Goal: Information Seeking & Learning: Check status

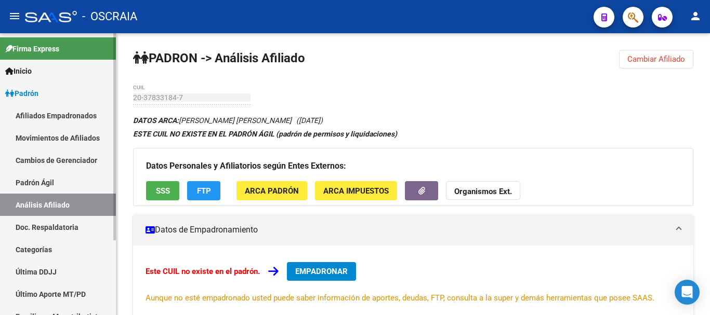
click at [54, 180] on link "Padrón Ágil" at bounding box center [58, 182] width 116 height 22
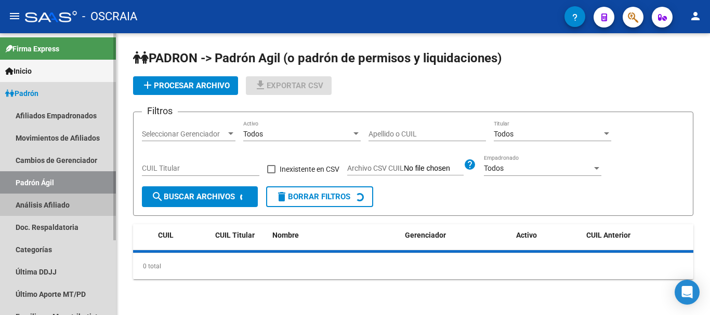
click at [54, 198] on link "Análisis Afiliado" at bounding box center [58, 205] width 116 height 22
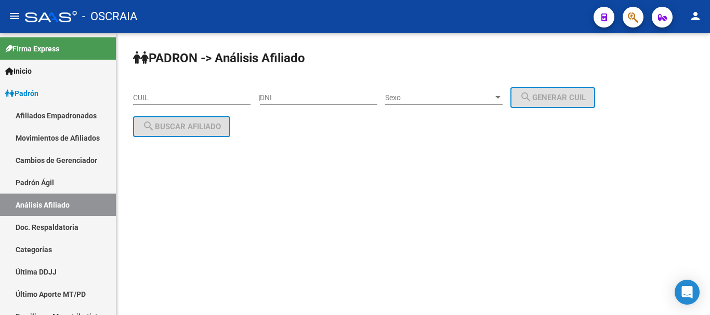
click at [227, 104] on div "CUIL" at bounding box center [191, 94] width 117 height 21
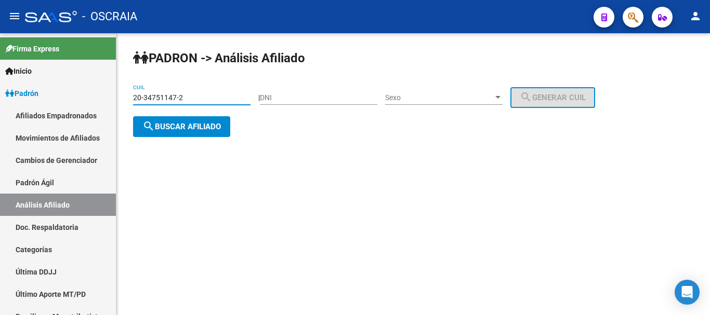
type input "20-34751147-2"
click at [225, 123] on button "search Buscar afiliado" at bounding box center [181, 126] width 97 height 21
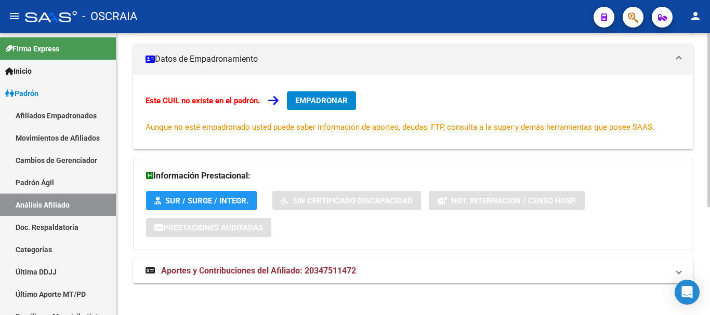
scroll to position [176, 0]
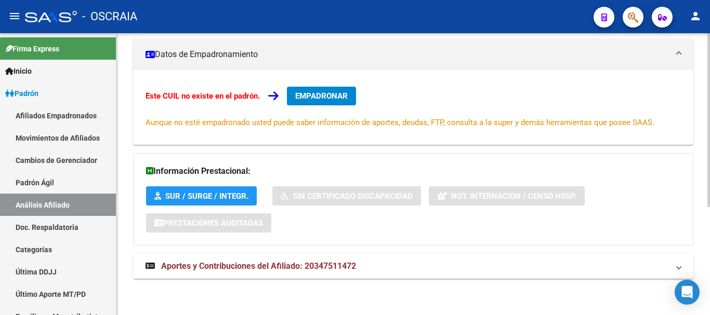
click at [243, 268] on span "Aportes y Contribuciones del Afiliado: 20347511472" at bounding box center [258, 266] width 195 height 10
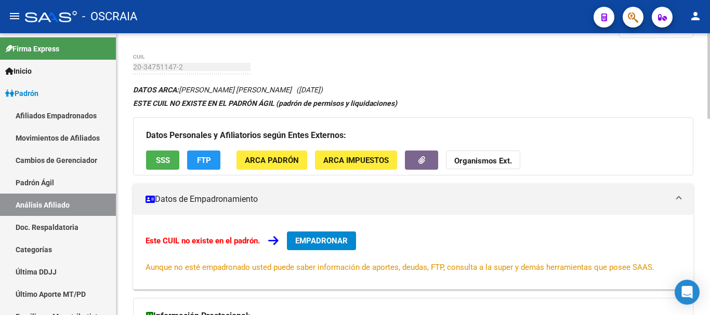
scroll to position [0, 0]
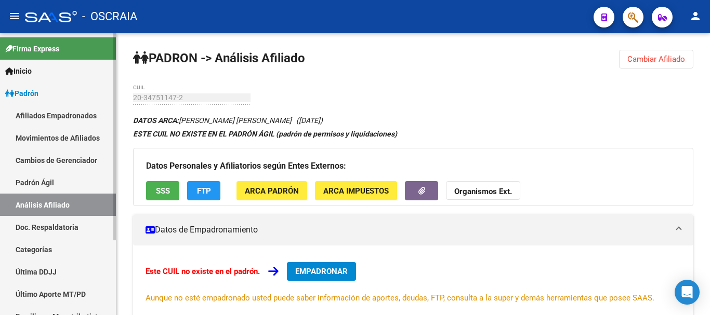
click at [26, 181] on link "Padrón Ágil" at bounding box center [58, 182] width 116 height 22
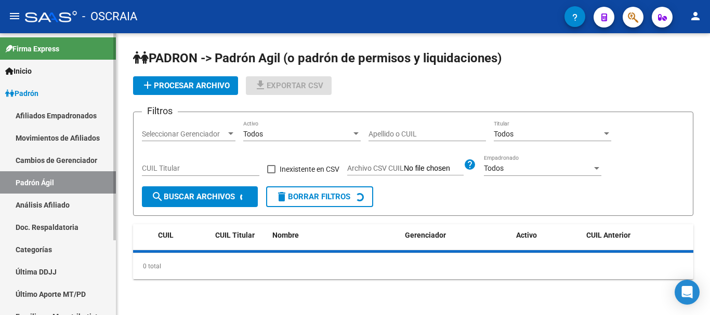
click at [36, 203] on link "Análisis Afiliado" at bounding box center [58, 205] width 116 height 22
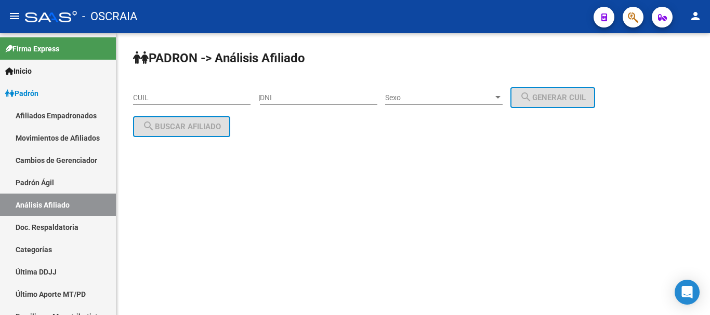
click at [178, 99] on input "CUIL" at bounding box center [191, 98] width 117 height 9
paste input "20-28141999-5"
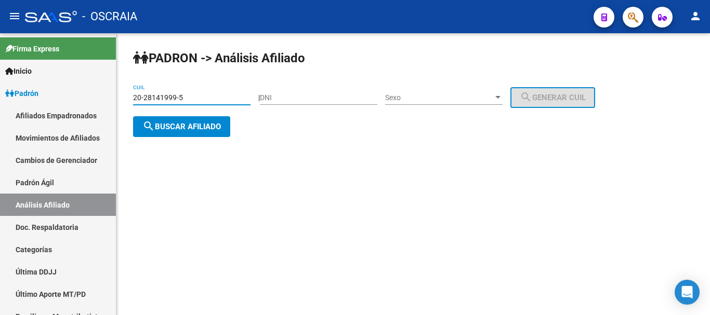
type input "20-28141999-5"
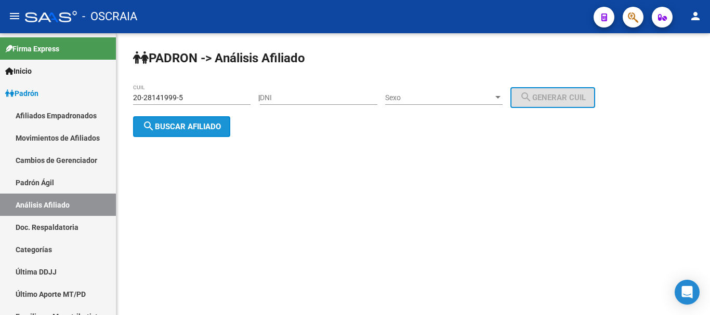
click at [219, 126] on span "search Buscar afiliado" at bounding box center [181, 126] width 78 height 9
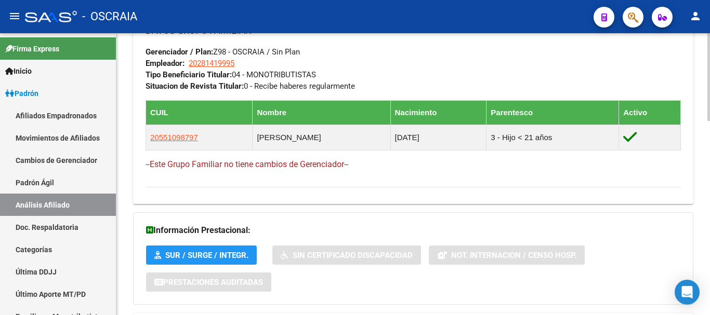
scroll to position [625, 0]
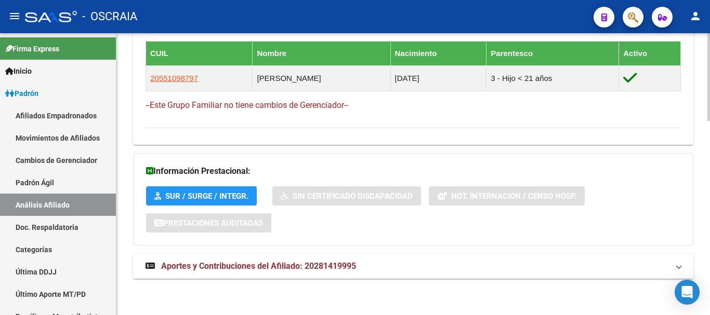
click at [296, 267] on span "Aportes y Contribuciones del Afiliado: 20281419995" at bounding box center [258, 266] width 195 height 10
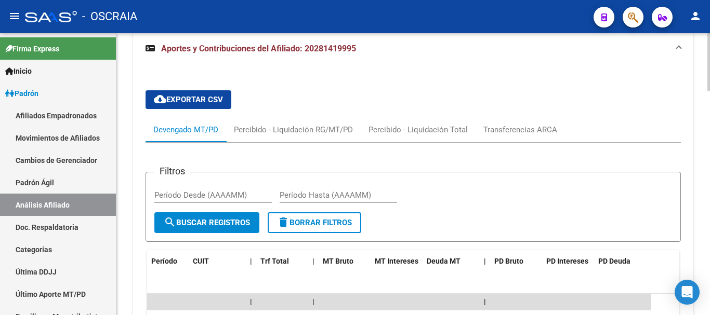
scroll to position [885, 0]
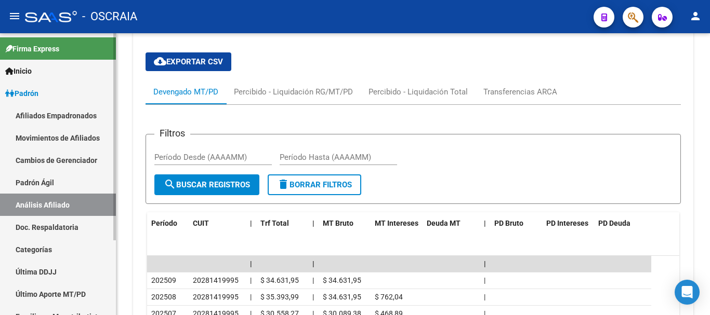
click at [52, 177] on link "Padrón Ágil" at bounding box center [58, 182] width 116 height 22
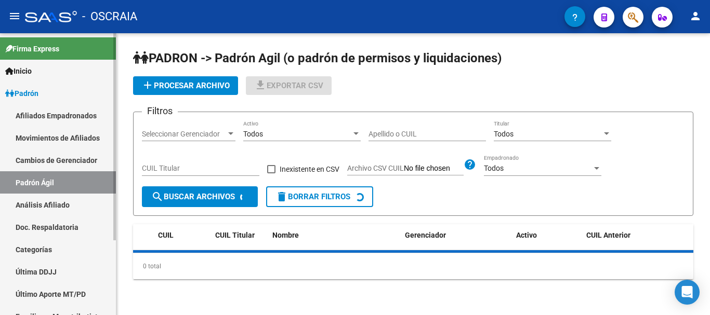
click at [52, 200] on link "Análisis Afiliado" at bounding box center [58, 205] width 116 height 22
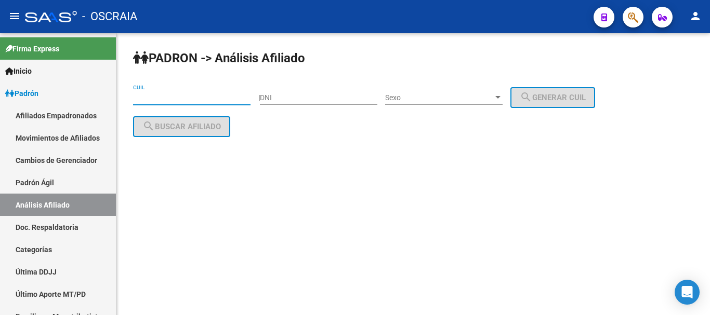
click at [158, 99] on input "CUIL" at bounding box center [191, 98] width 117 height 9
paste input "20-40860507-6"
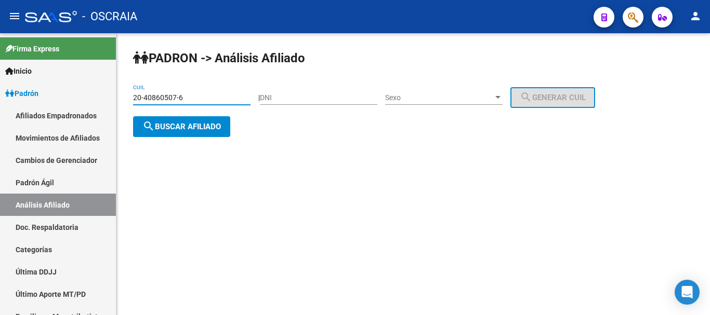
type input "20-40860507-6"
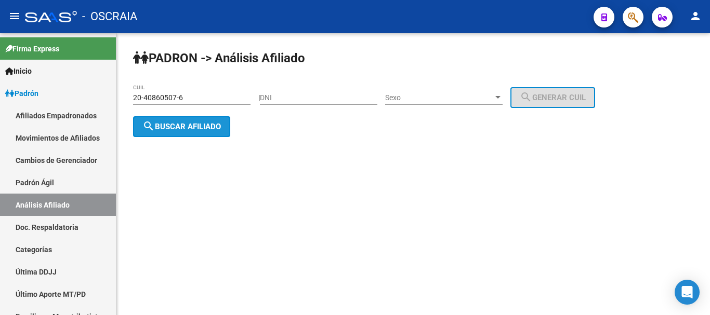
click at [188, 125] on span "search Buscar afiliado" at bounding box center [181, 126] width 78 height 9
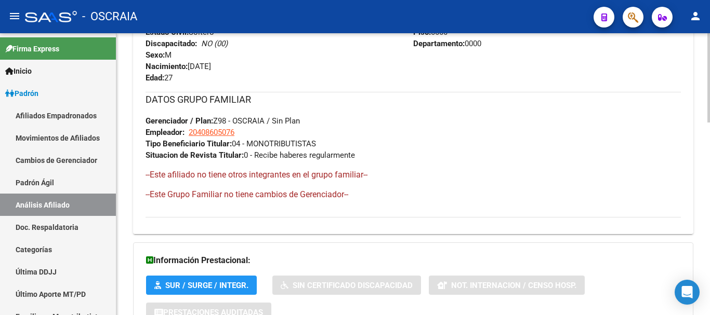
scroll to position [609, 0]
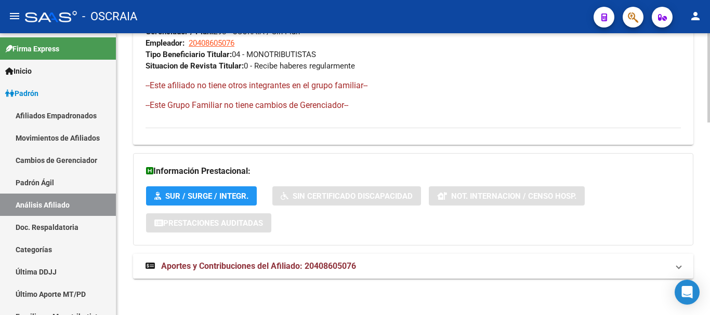
click at [296, 264] on span "Aportes y Contribuciones del Afiliado: 20408605076" at bounding box center [258, 266] width 195 height 10
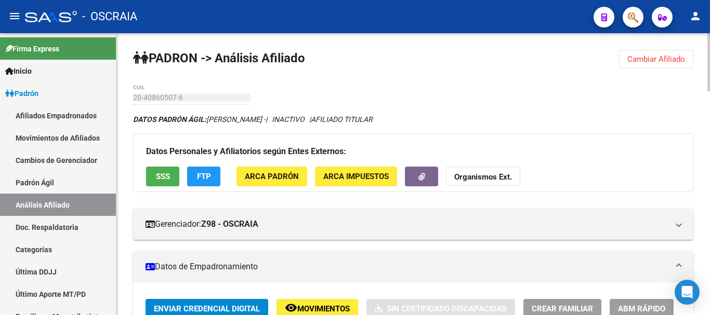
scroll to position [0, 0]
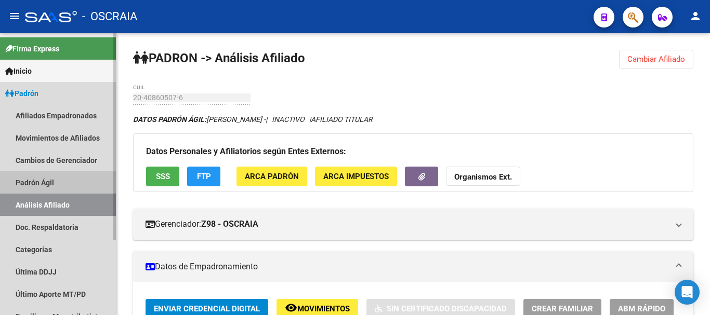
click at [42, 176] on link "Padrón Ágil" at bounding box center [58, 182] width 116 height 22
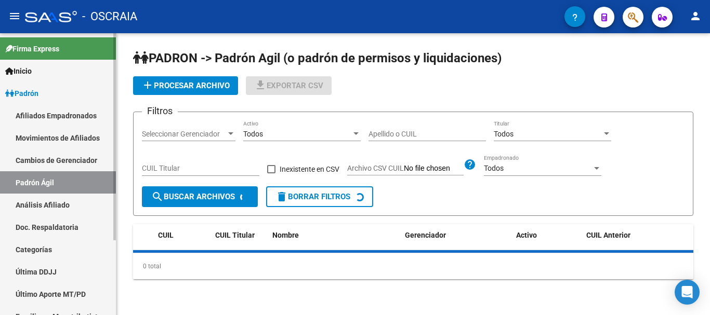
click at [37, 203] on link "Análisis Afiliado" at bounding box center [58, 205] width 116 height 22
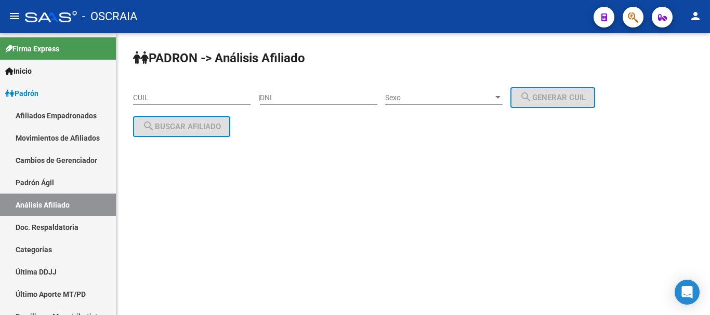
click at [194, 98] on input "CUIL" at bounding box center [191, 98] width 117 height 9
paste input "20-26401625-9"
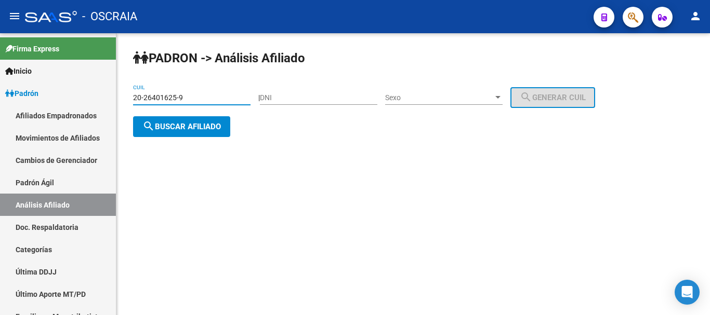
type input "20-26401625-9"
click at [208, 126] on span "search Buscar afiliado" at bounding box center [181, 126] width 78 height 9
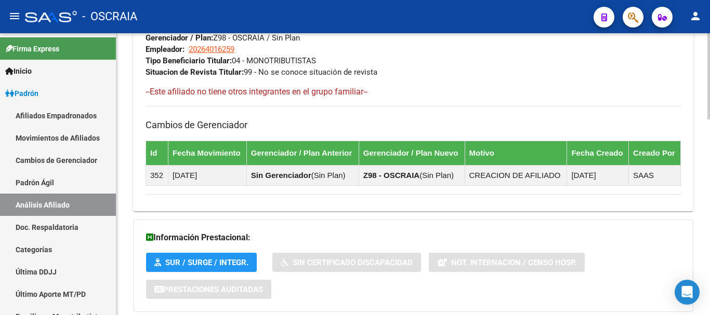
scroll to position [638, 0]
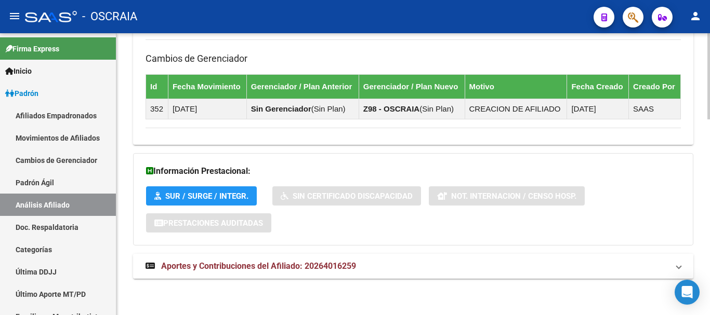
click at [207, 261] on span "Aportes y Contribuciones del Afiliado: 20264016259" at bounding box center [258, 266] width 195 height 10
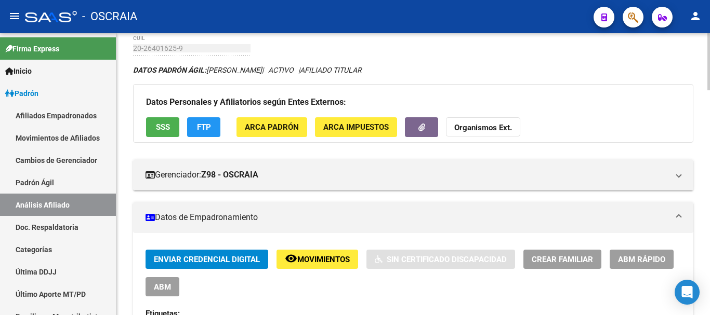
scroll to position [0, 0]
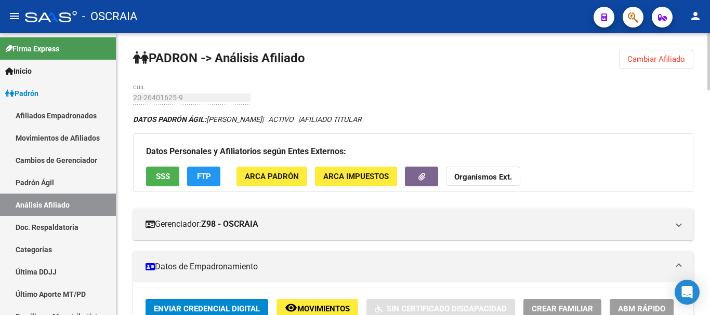
click at [74, 175] on link "Padrón Ágil" at bounding box center [58, 182] width 116 height 22
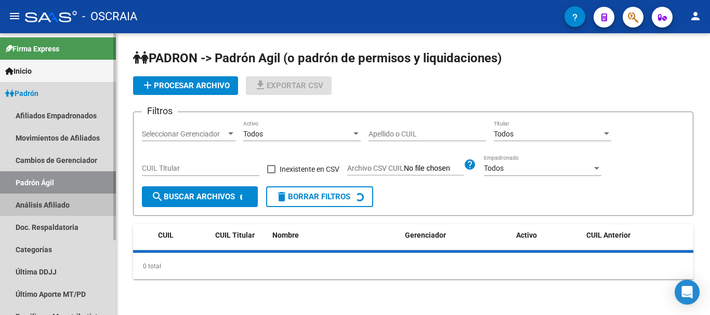
click at [68, 204] on link "Análisis Afiliado" at bounding box center [58, 205] width 116 height 22
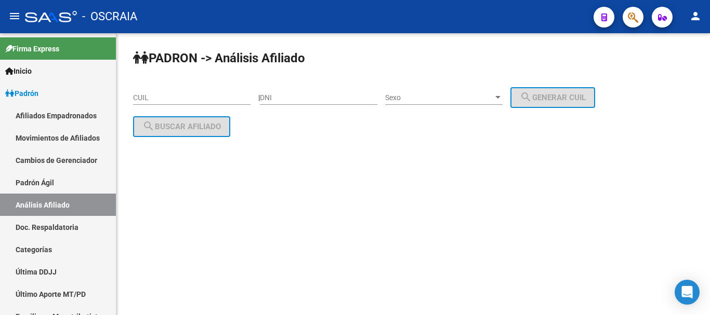
click at [176, 98] on input "CUIL" at bounding box center [191, 98] width 117 height 9
paste input "23-96026688-9"
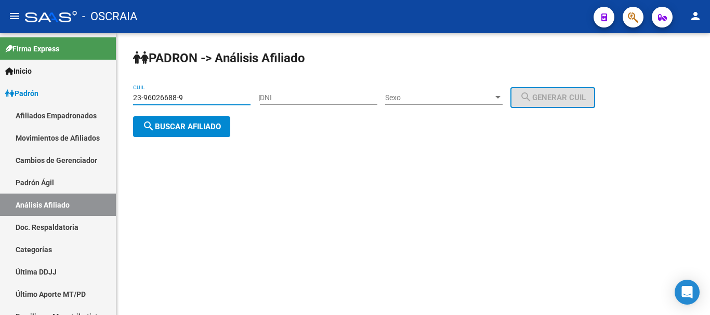
type input "23-96026688-9"
click at [201, 127] on span "search Buscar afiliado" at bounding box center [181, 126] width 78 height 9
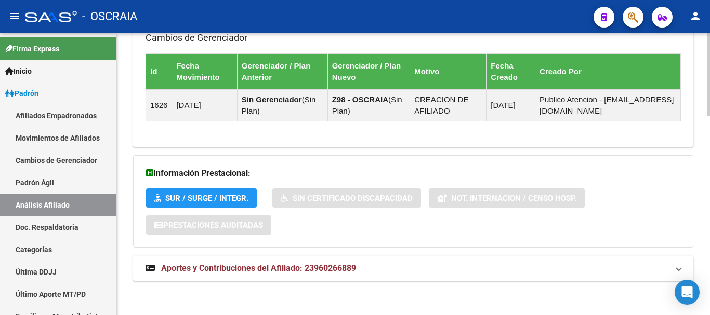
scroll to position [684, 0]
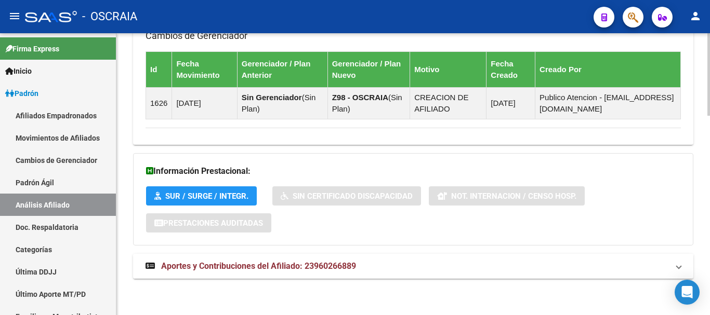
click at [268, 269] on span "Aportes y Contribuciones del Afiliado: 23960266889" at bounding box center [258, 266] width 195 height 10
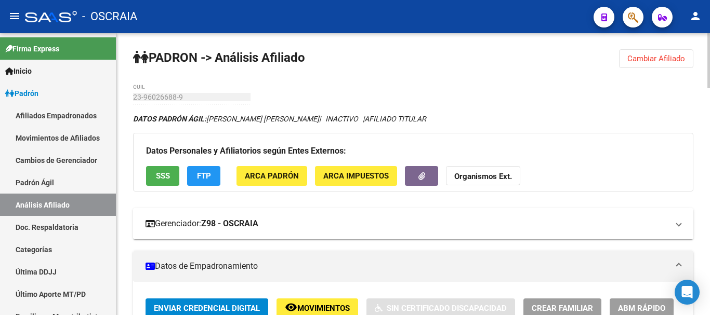
scroll to position [0, 0]
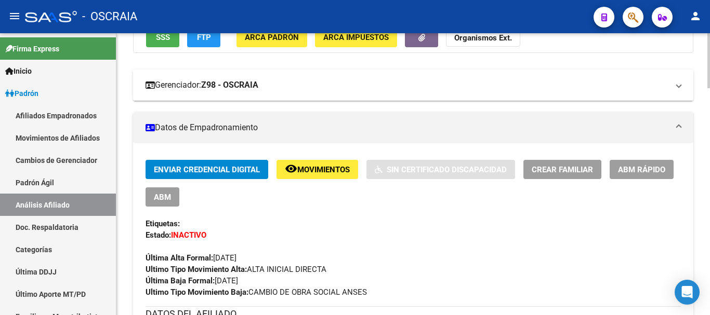
scroll to position [156, 0]
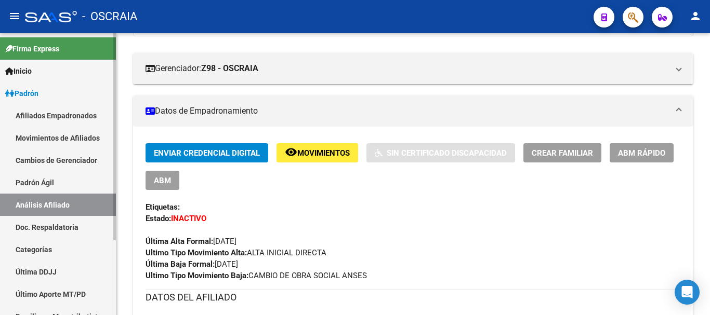
click at [48, 180] on link "Padrón Ágil" at bounding box center [58, 182] width 116 height 22
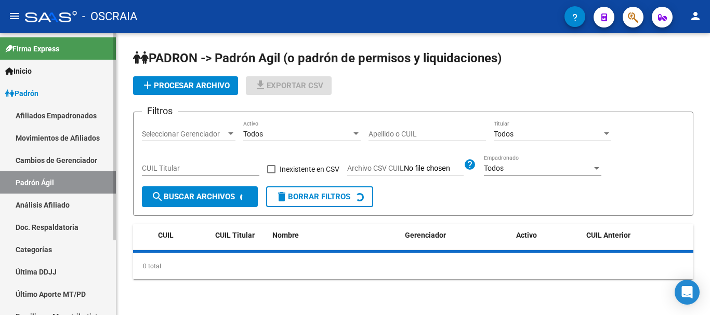
click at [38, 202] on link "Análisis Afiliado" at bounding box center [58, 205] width 116 height 22
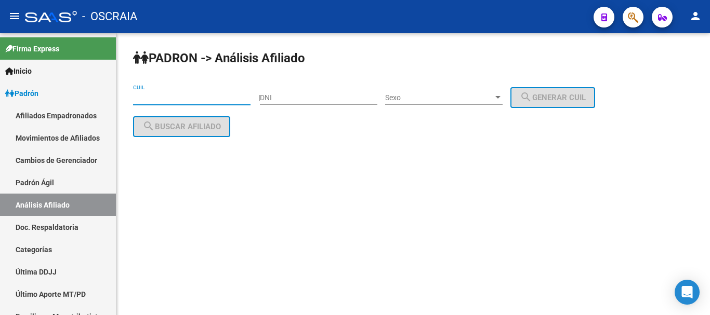
click at [185, 96] on input "CUIL" at bounding box center [191, 98] width 117 height 9
paste input "23-95495040-9"
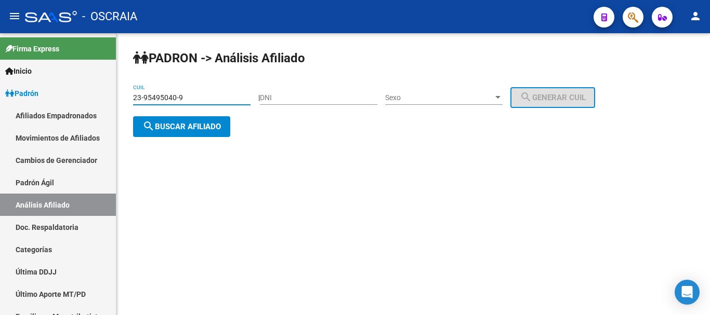
type input "23-95495040-9"
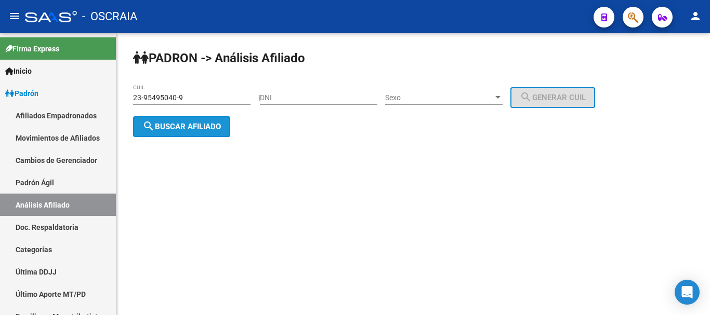
click at [220, 125] on span "search Buscar afiliado" at bounding box center [181, 126] width 78 height 9
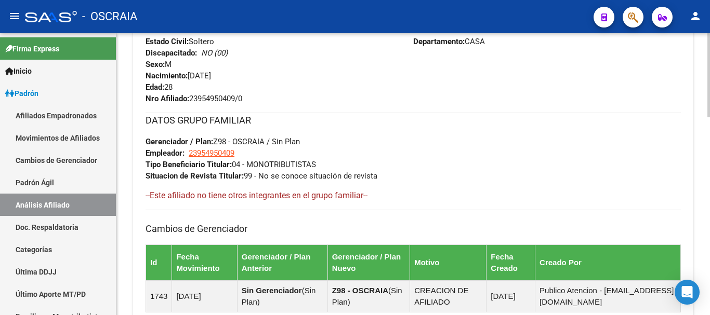
scroll to position [661, 0]
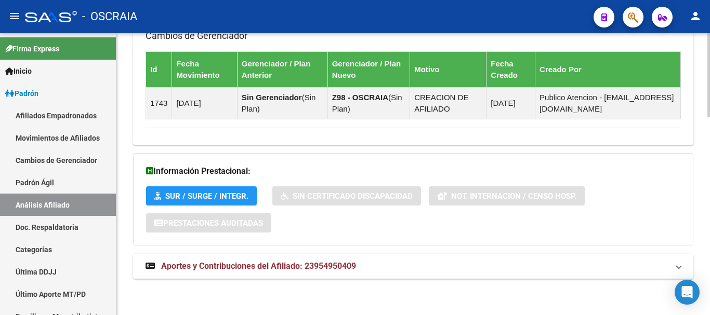
click at [256, 263] on span "Aportes y Contribuciones del Afiliado: 23954950409" at bounding box center [258, 266] width 195 height 10
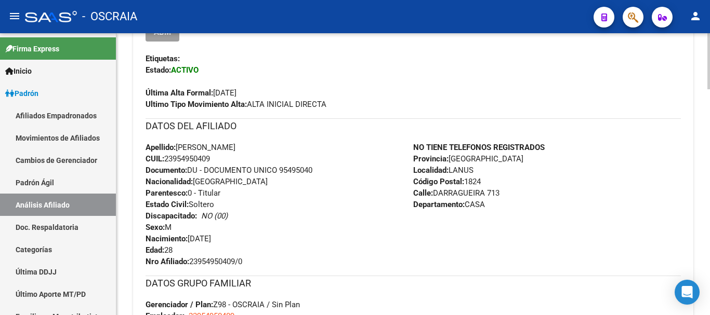
scroll to position [297, 0]
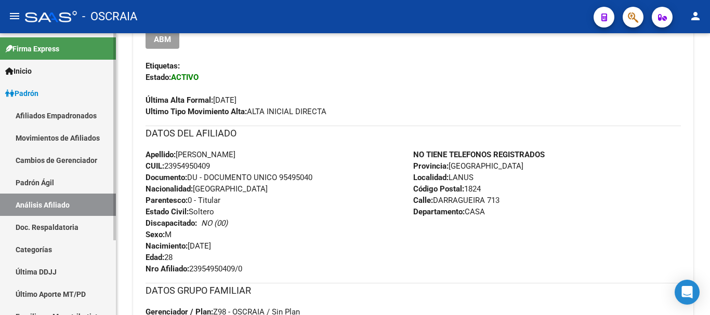
click at [28, 177] on link "Padrón Ágil" at bounding box center [58, 182] width 116 height 22
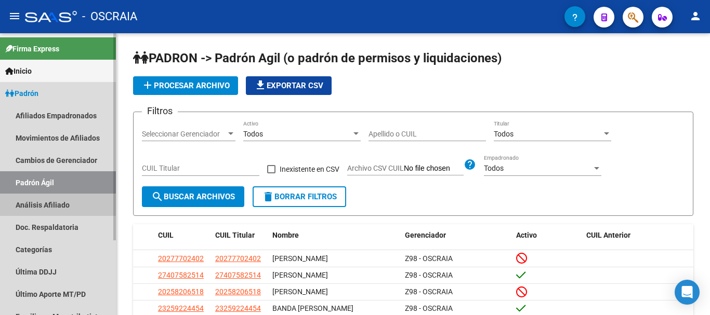
click at [29, 209] on link "Análisis Afiliado" at bounding box center [58, 205] width 116 height 22
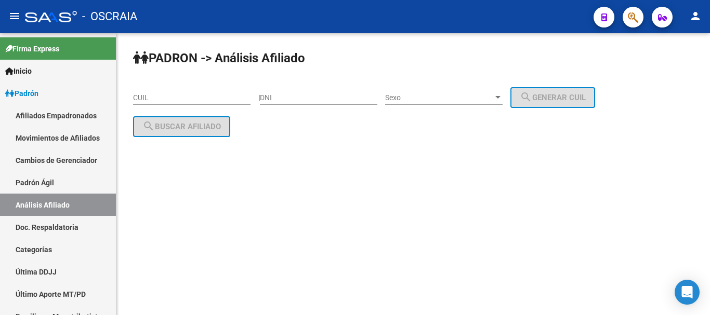
click at [171, 110] on div "CUIL" at bounding box center [191, 99] width 117 height 30
click at [179, 108] on div "CUIL" at bounding box center [191, 99] width 117 height 30
click at [187, 97] on input "CUIL" at bounding box center [191, 98] width 117 height 9
paste input "20-95485425-7"
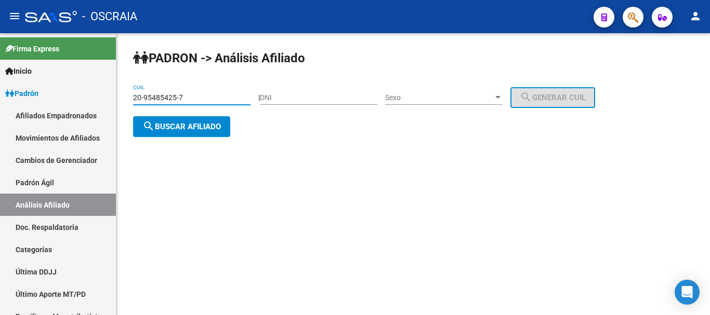
type input "20-95485425-7"
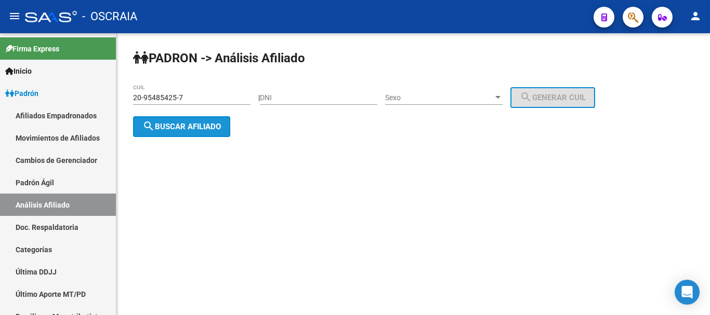
click at [204, 127] on span "search Buscar afiliado" at bounding box center [181, 126] width 78 height 9
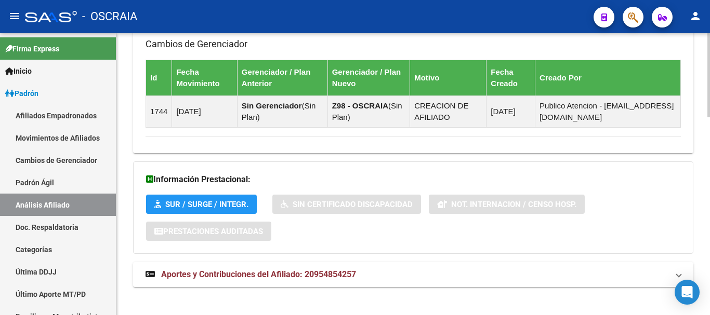
scroll to position [661, 0]
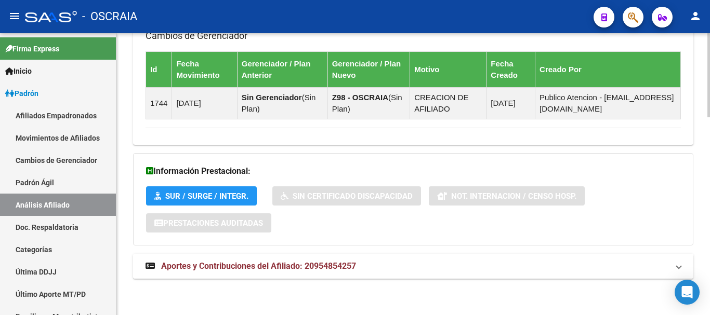
click at [247, 270] on span "Aportes y Contribuciones del Afiliado: 20954854257" at bounding box center [258, 266] width 195 height 10
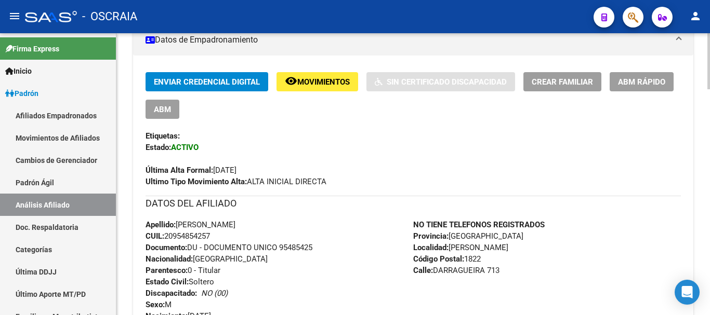
scroll to position [193, 0]
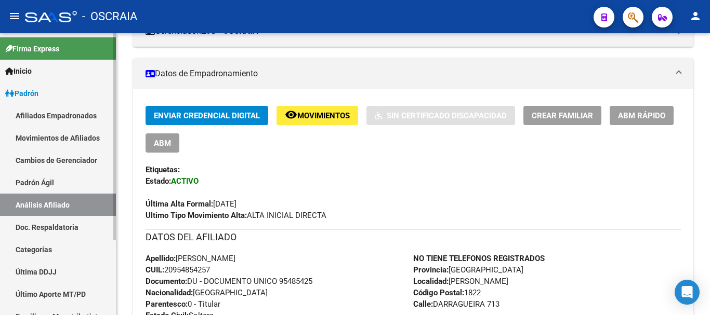
click at [50, 183] on link "Padrón Ágil" at bounding box center [58, 182] width 116 height 22
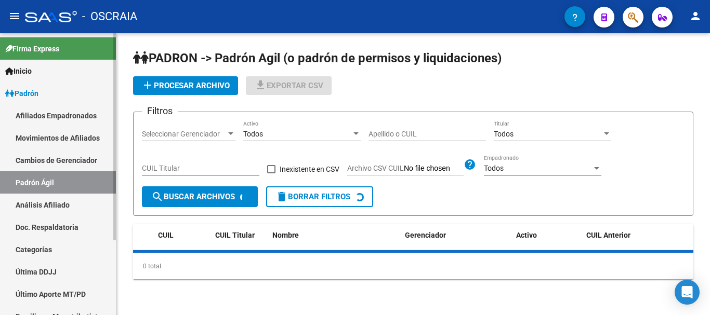
click at [46, 198] on link "Análisis Afiliado" at bounding box center [58, 205] width 116 height 22
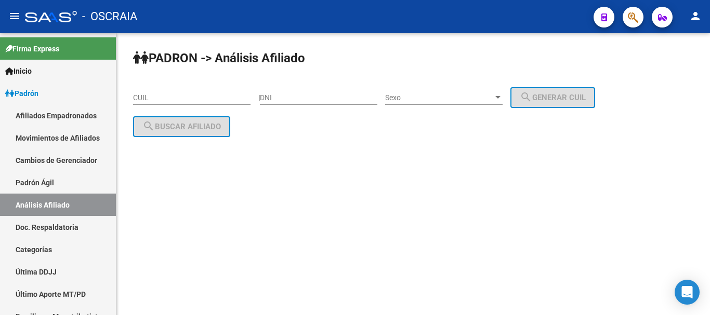
click at [175, 92] on div "CUIL" at bounding box center [191, 94] width 117 height 21
paste input "20-92943312-3"
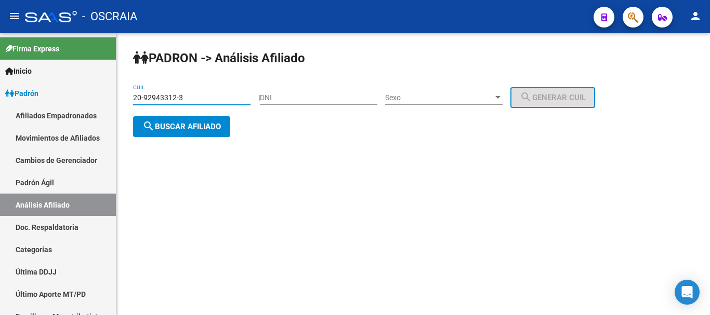
type input "20-92943312-3"
click at [211, 133] on button "search Buscar afiliado" at bounding box center [181, 126] width 97 height 21
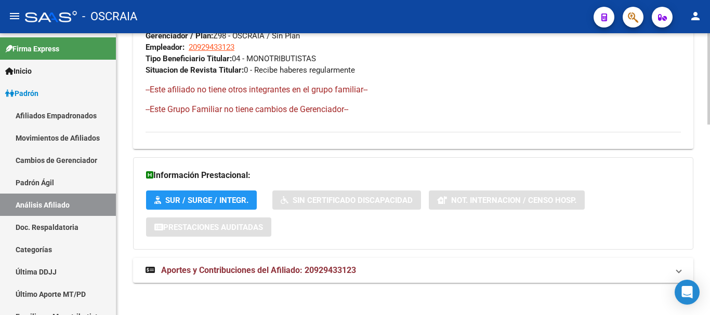
scroll to position [586, 0]
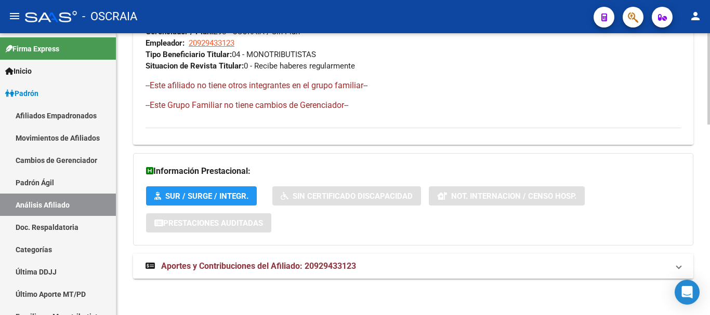
click at [291, 262] on span "Aportes y Contribuciones del Afiliado: 20929433123" at bounding box center [258, 266] width 195 height 10
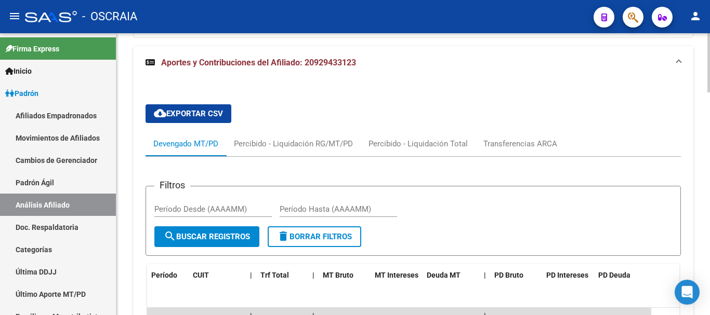
scroll to position [846, 0]
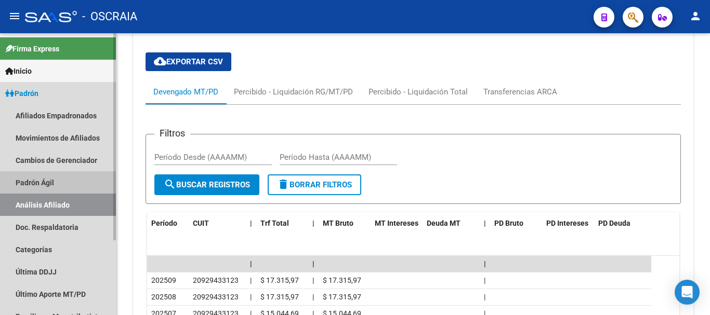
click at [60, 188] on link "Padrón Ágil" at bounding box center [58, 182] width 116 height 22
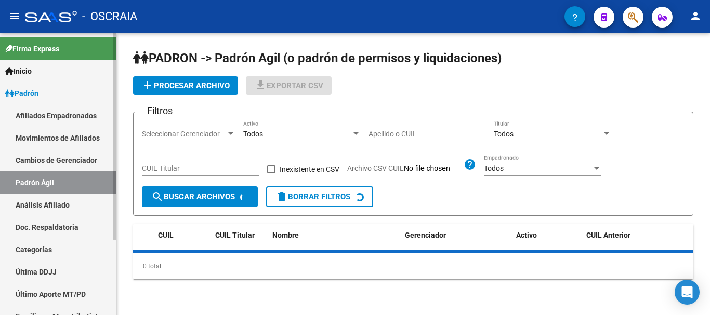
click at [61, 206] on link "Análisis Afiliado" at bounding box center [58, 205] width 116 height 22
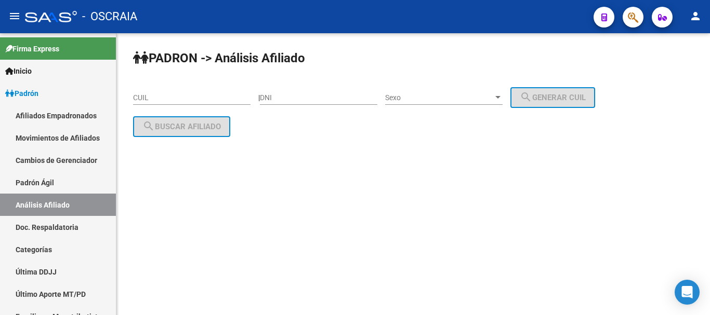
click at [188, 103] on div "CUIL" at bounding box center [191, 94] width 117 height 21
click at [188, 99] on input "CUIL" at bounding box center [191, 98] width 117 height 9
paste input "20-13480635-5"
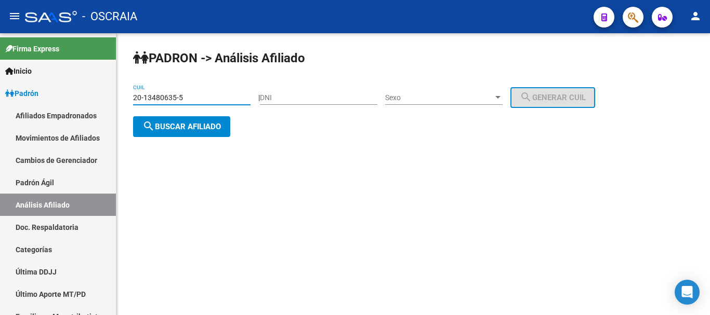
type input "20-13480635-5"
click at [223, 115] on div "PADRON -> Análisis Afiliado 20-13480635-5 CUIL | DNI Sexo Sexo search Generar C…" at bounding box center [412, 101] width 593 height 137
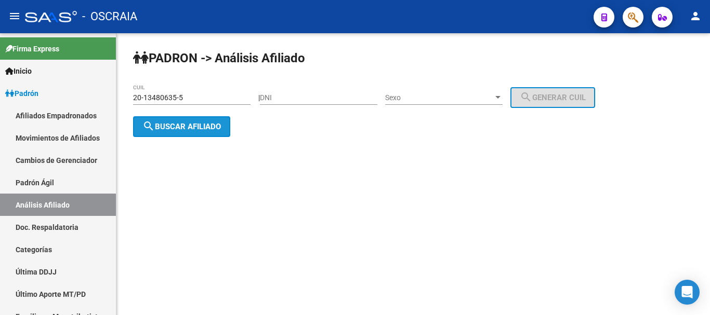
click at [223, 124] on button "search Buscar afiliado" at bounding box center [181, 126] width 97 height 21
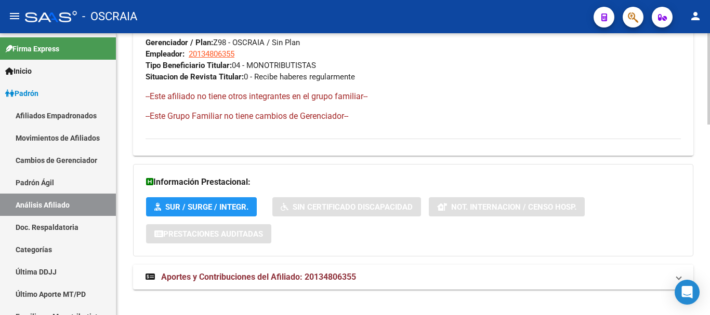
scroll to position [586, 0]
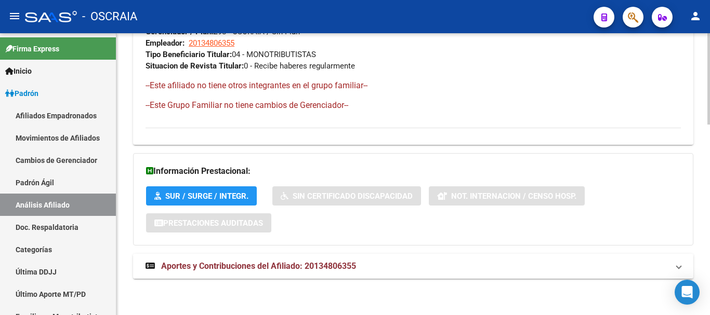
click at [300, 264] on span "Aportes y Contribuciones del Afiliado: 20134806355" at bounding box center [258, 266] width 195 height 10
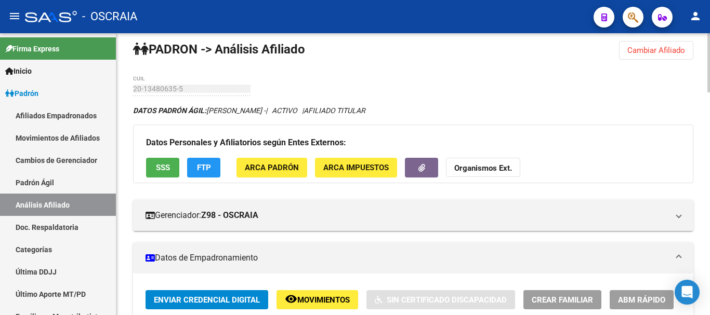
scroll to position [0, 0]
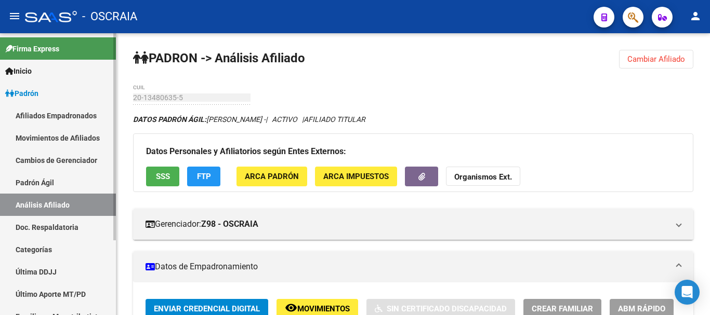
click at [40, 185] on link "Padrón Ágil" at bounding box center [58, 182] width 116 height 22
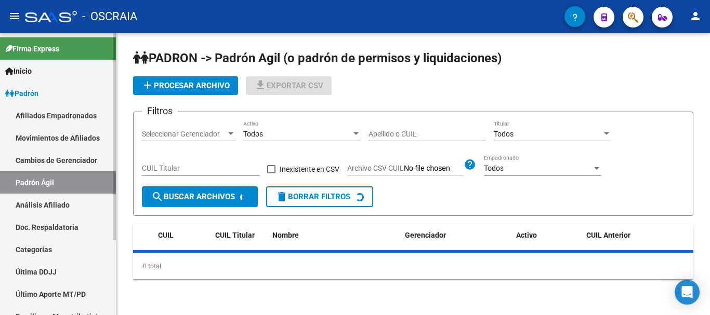
click at [42, 202] on link "Análisis Afiliado" at bounding box center [58, 205] width 116 height 22
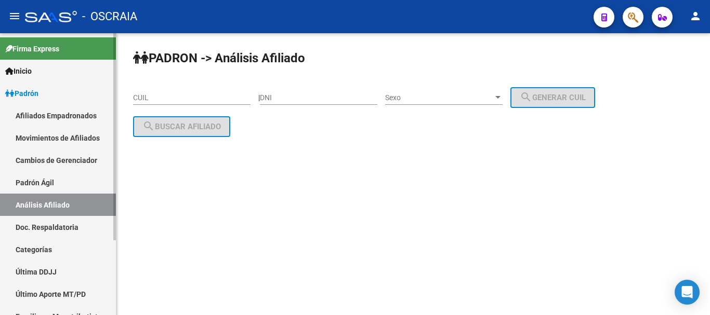
click at [54, 183] on link "Padrón Ágil" at bounding box center [58, 182] width 116 height 22
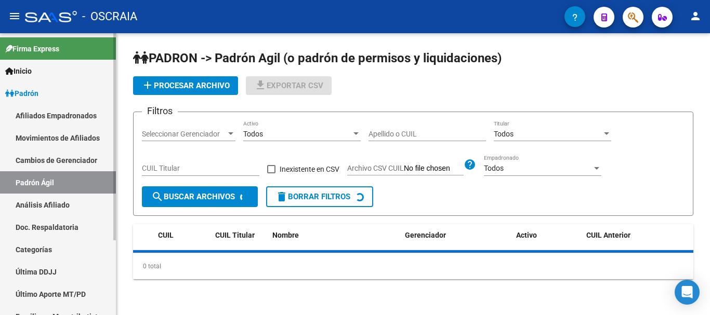
click at [48, 204] on link "Análisis Afiliado" at bounding box center [58, 205] width 116 height 22
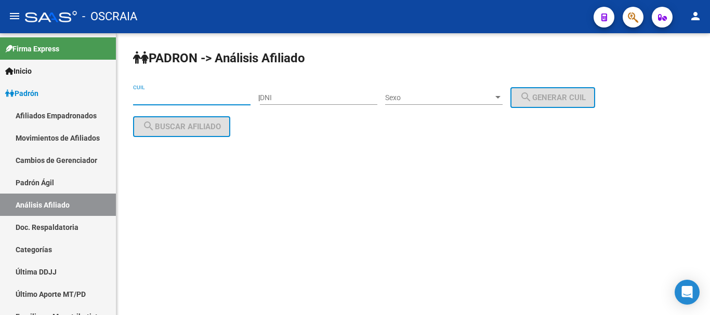
click at [171, 96] on input "CUIL" at bounding box center [191, 98] width 117 height 9
paste input "20-95991955-1"
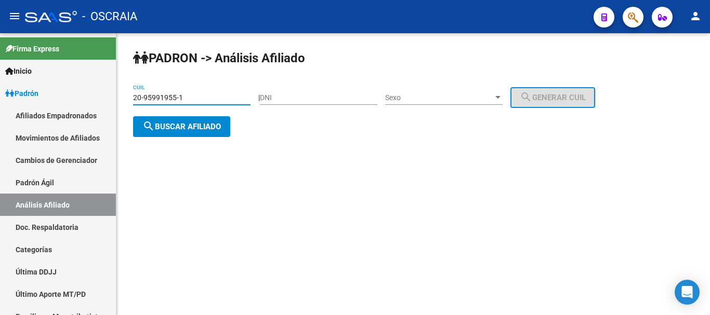
type input "20-95991955-1"
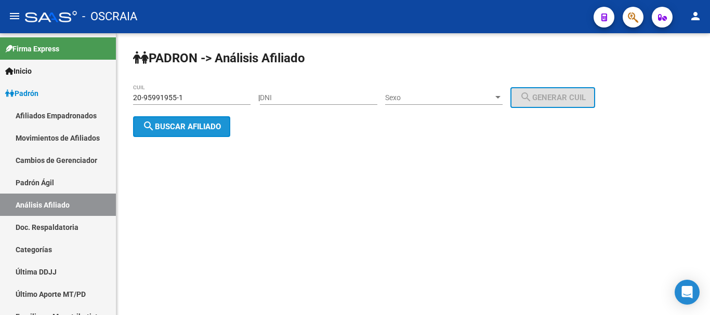
click at [202, 126] on span "search Buscar afiliado" at bounding box center [181, 126] width 78 height 9
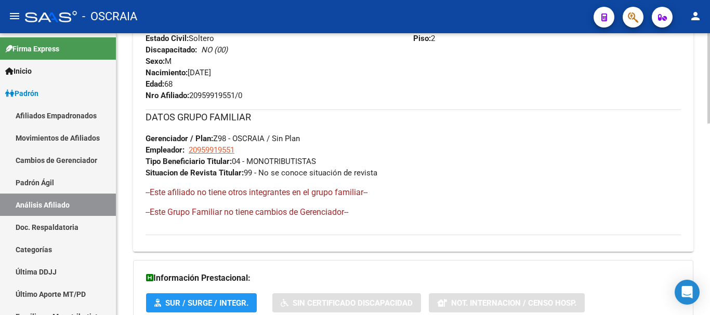
scroll to position [601, 0]
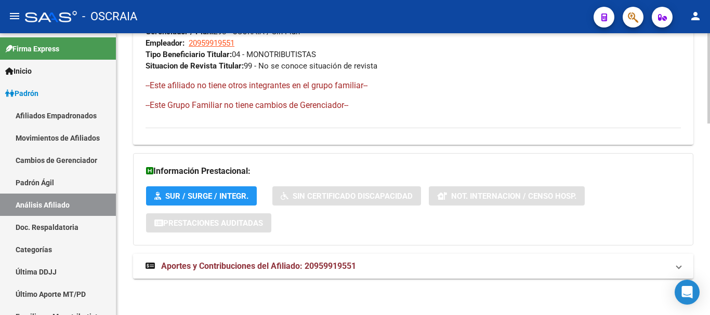
click at [196, 273] on mat-expansion-panel-header "Aportes y Contribuciones del Afiliado: 20959919551" at bounding box center [413, 266] width 560 height 25
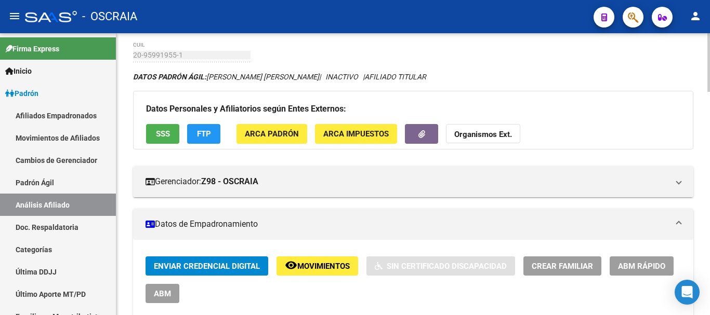
scroll to position [0, 0]
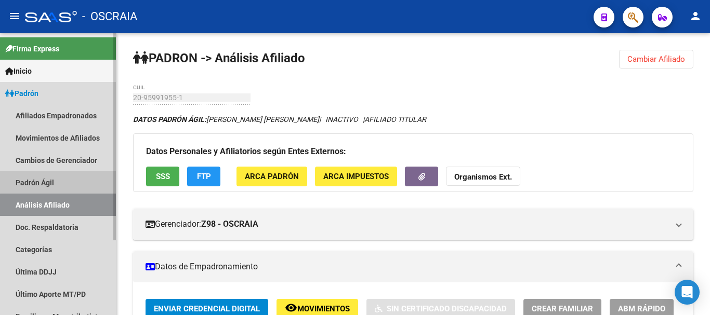
click at [62, 182] on link "Padrón Ágil" at bounding box center [58, 182] width 116 height 22
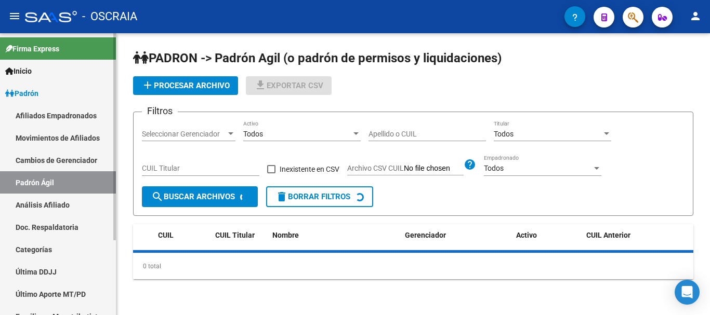
click at [58, 207] on link "Análisis Afiliado" at bounding box center [58, 205] width 116 height 22
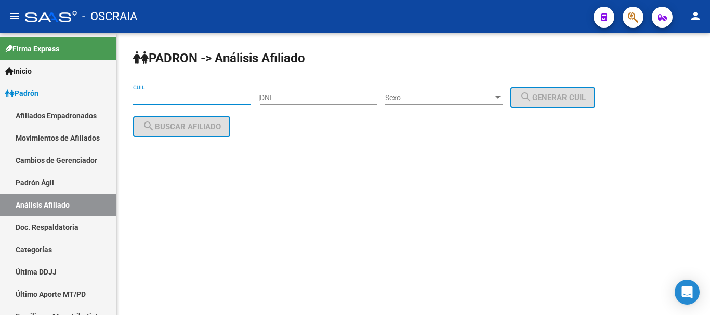
click at [209, 99] on input "CUIL" at bounding box center [191, 98] width 117 height 9
paste input "20-95697353-9"
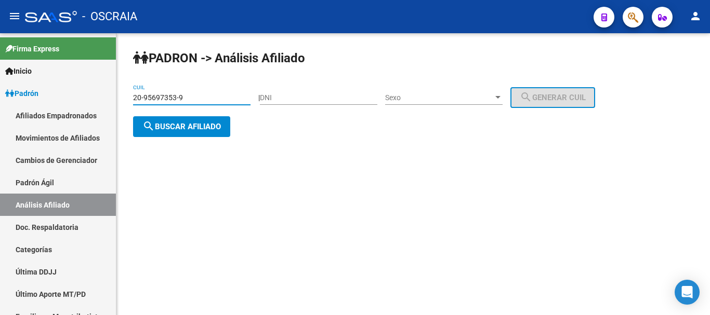
type input "20-95697353-9"
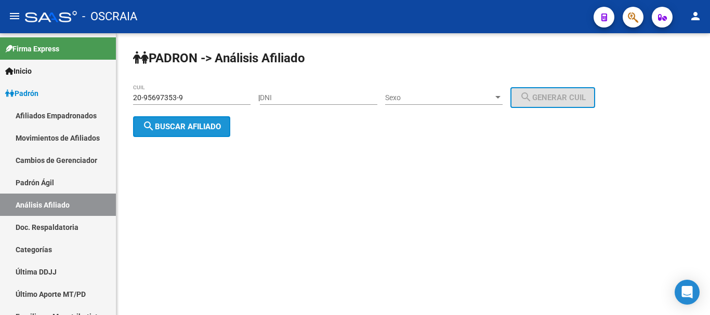
click at [218, 126] on span "search Buscar afiliado" at bounding box center [181, 126] width 78 height 9
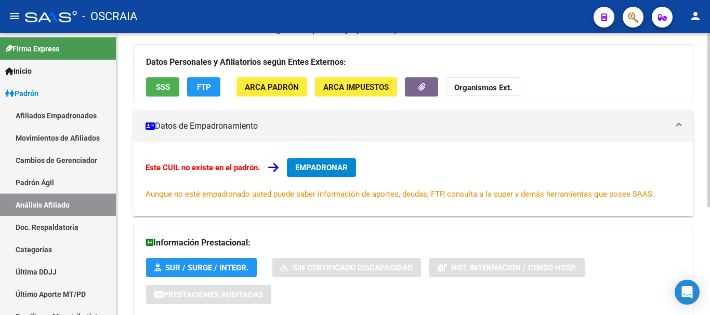
scroll to position [176, 0]
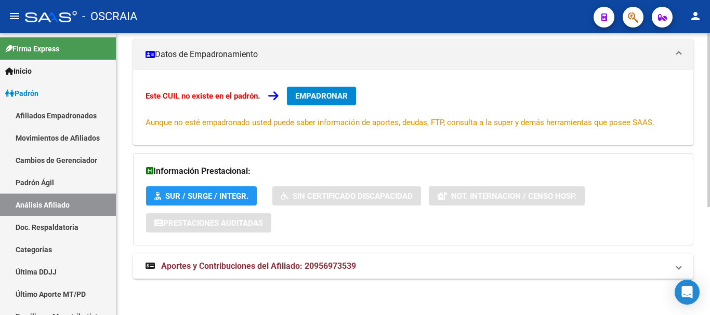
click at [189, 265] on span "Aportes y Contribuciones del Afiliado: 20956973539" at bounding box center [258, 266] width 195 height 10
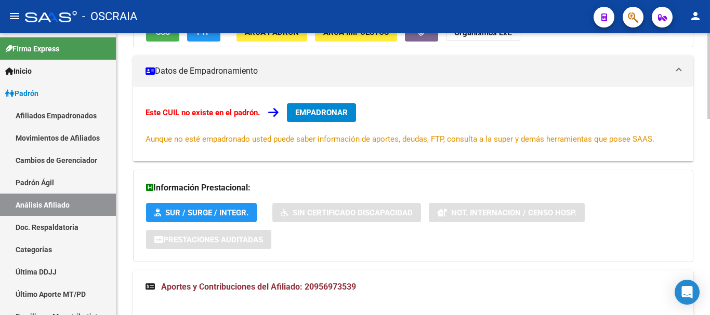
scroll to position [0, 0]
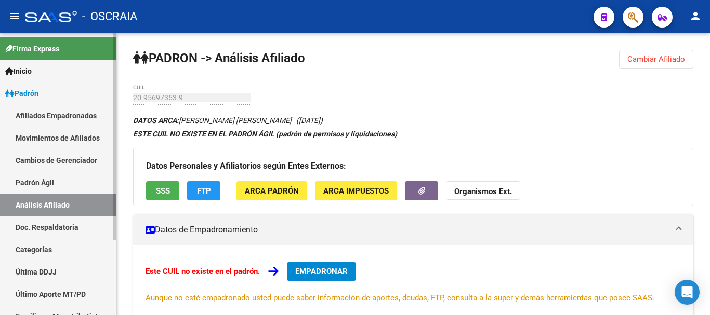
click at [54, 179] on link "Padrón Ágil" at bounding box center [58, 182] width 116 height 22
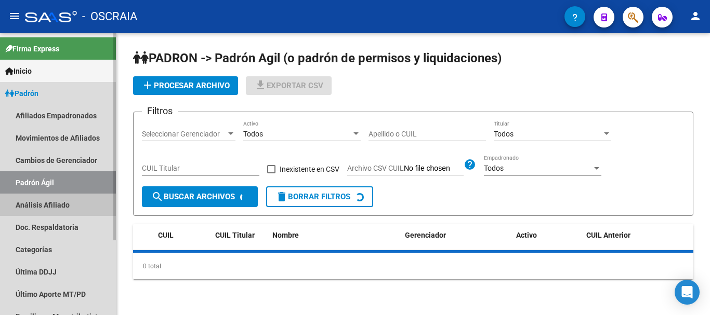
click at [58, 205] on link "Análisis Afiliado" at bounding box center [58, 205] width 116 height 22
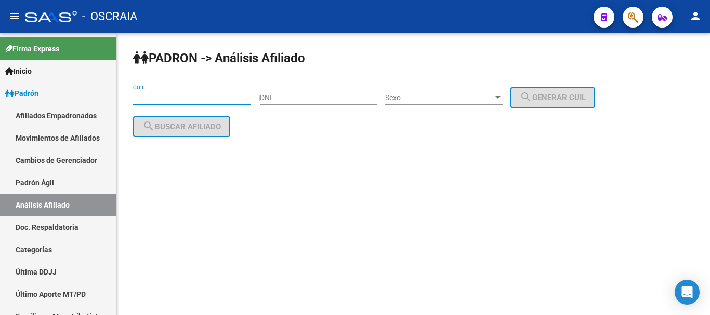
click at [186, 99] on input "CUIL" at bounding box center [191, 98] width 117 height 9
paste input "27-92183924-9"
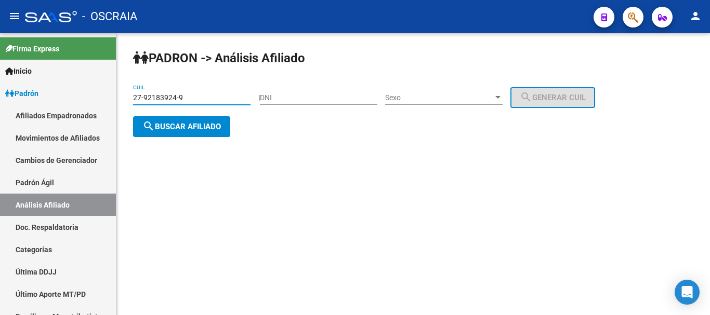
type input "27-92183924-9"
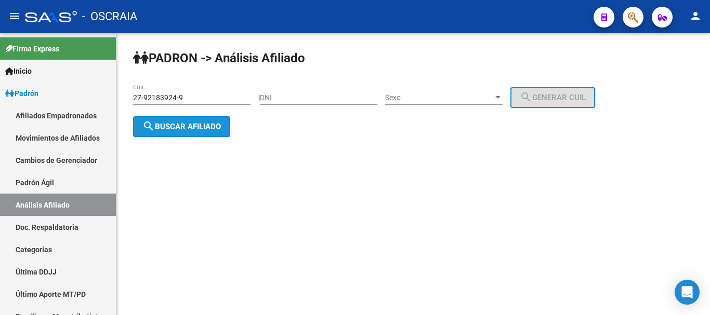
click at [216, 125] on span "search Buscar afiliado" at bounding box center [181, 126] width 78 height 9
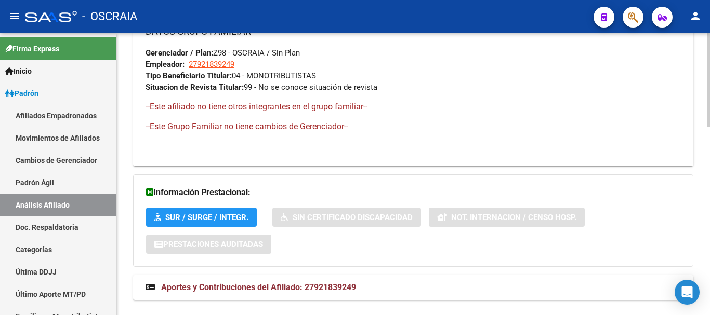
scroll to position [566, 0]
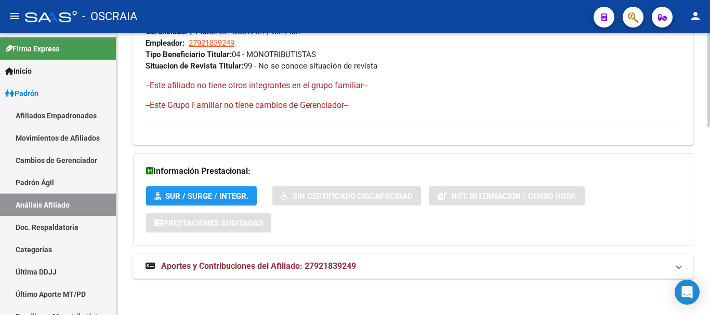
click at [263, 264] on span "Aportes y Contribuciones del Afiliado: 27921839249" at bounding box center [258, 266] width 195 height 10
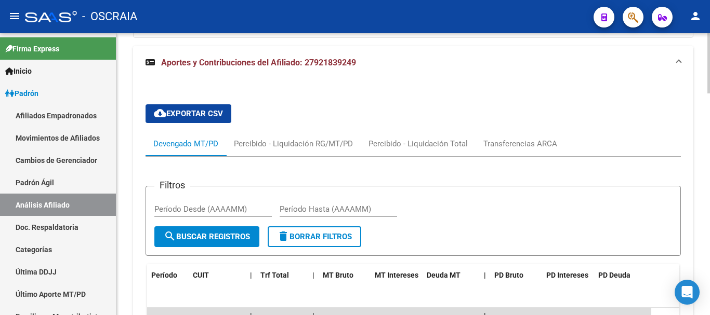
scroll to position [826, 0]
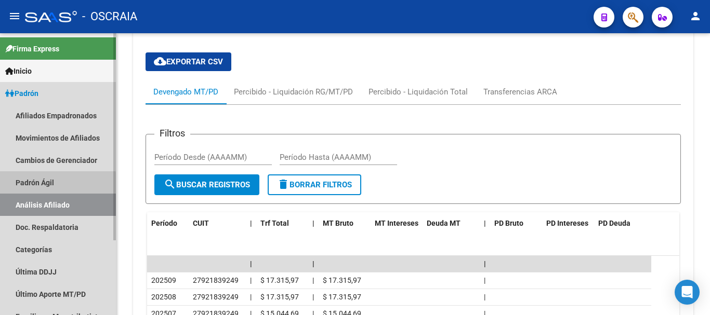
click at [45, 185] on link "Padrón Ágil" at bounding box center [58, 182] width 116 height 22
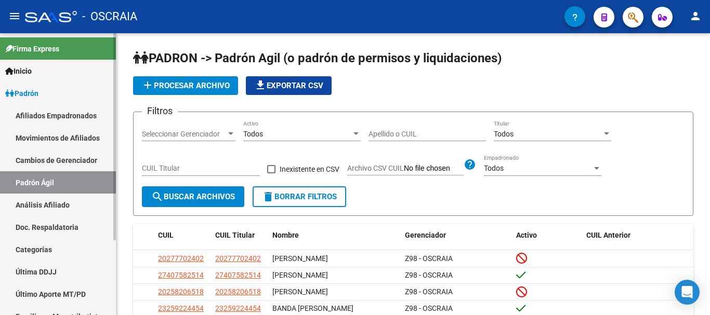
click at [41, 205] on link "Análisis Afiliado" at bounding box center [58, 205] width 116 height 22
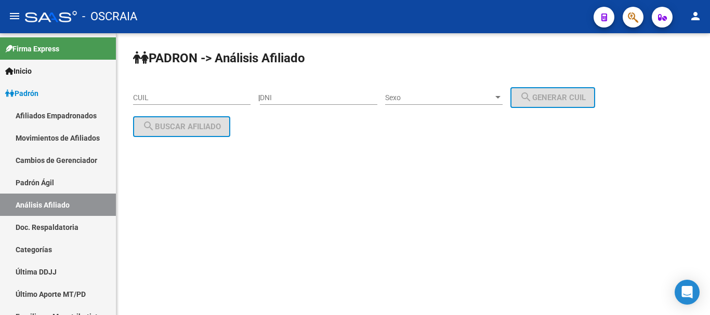
click at [185, 96] on input "CUIL" at bounding box center [191, 98] width 117 height 9
paste input "20-16607071-7"
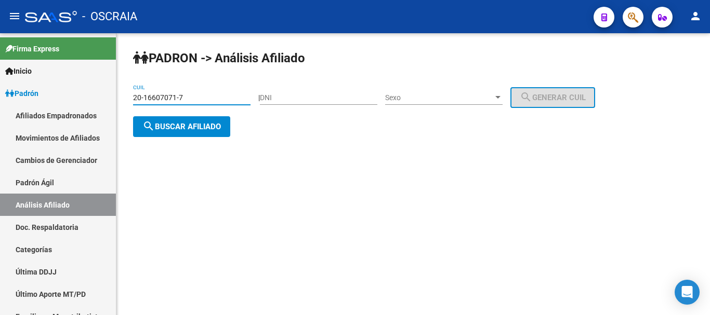
type input "20-16607071-7"
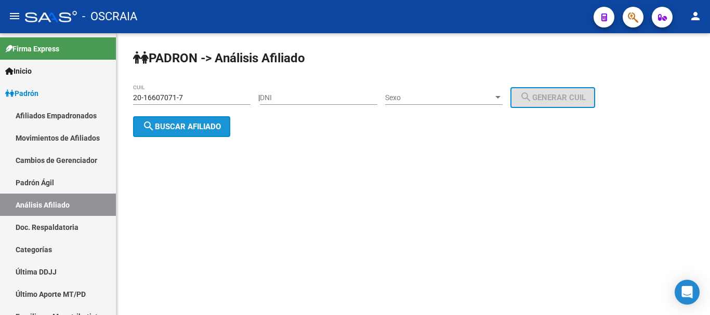
click at [216, 128] on span "search Buscar afiliado" at bounding box center [181, 126] width 78 height 9
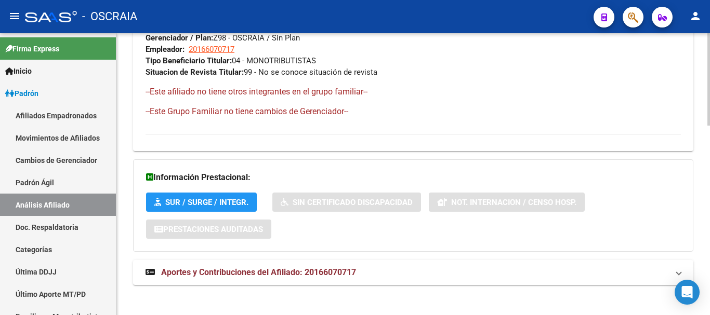
scroll to position [578, 0]
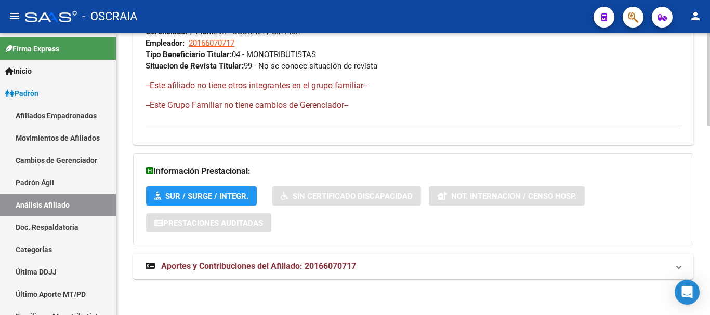
click at [238, 269] on span "Aportes y Contribuciones del Afiliado: 20166070717" at bounding box center [258, 266] width 195 height 10
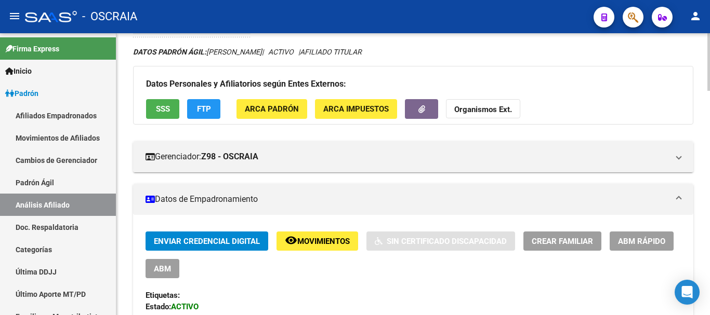
scroll to position [0, 0]
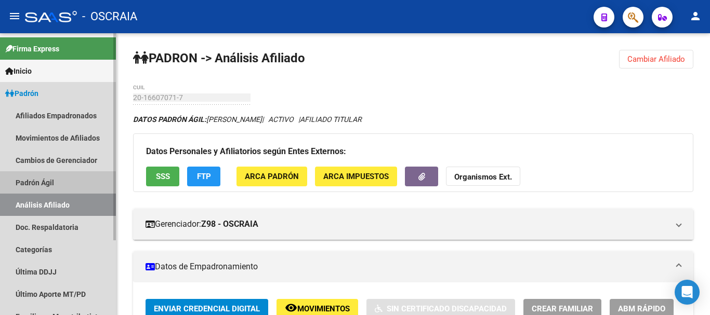
click at [46, 187] on link "Padrón Ágil" at bounding box center [58, 182] width 116 height 22
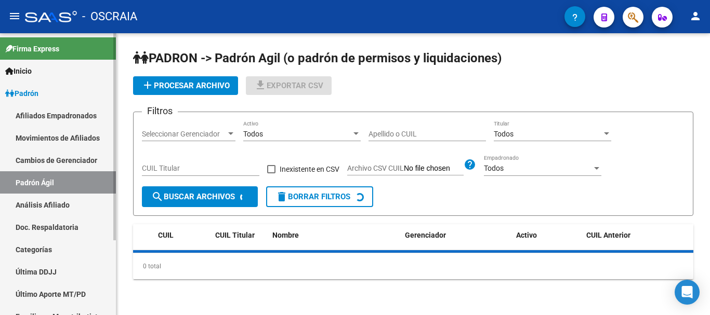
click at [49, 203] on link "Análisis Afiliado" at bounding box center [58, 205] width 116 height 22
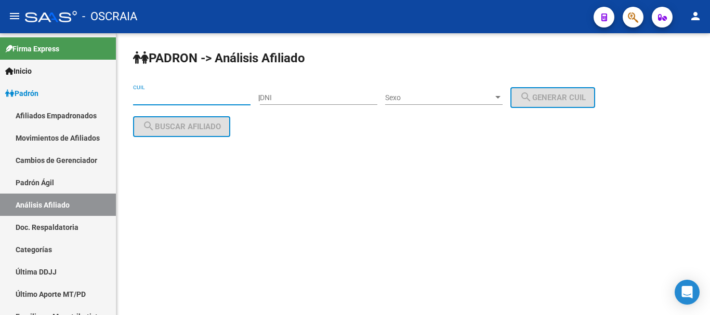
click at [192, 97] on input "CUIL" at bounding box center [191, 98] width 117 height 9
paste input "23-16268494-9"
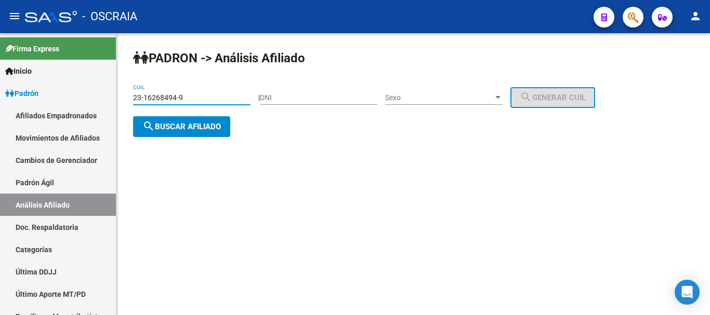
type input "23-16268494-9"
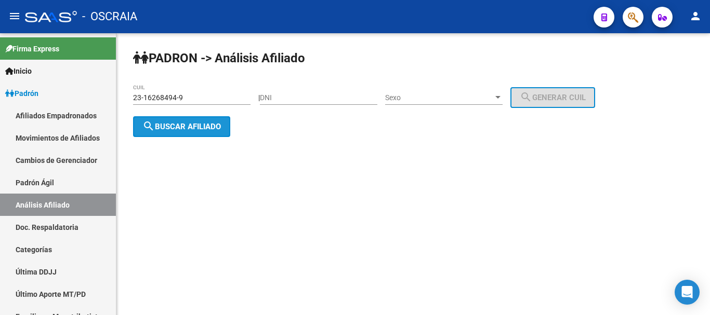
click at [194, 119] on button "search Buscar afiliado" at bounding box center [181, 126] width 97 height 21
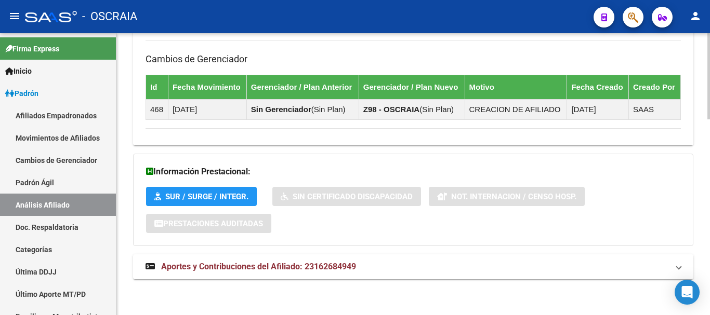
scroll to position [638, 0]
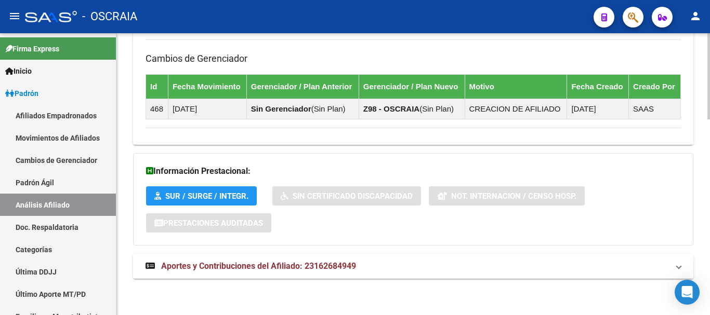
click at [246, 271] on strong "Aportes y Contribuciones del Afiliado: 23162684949" at bounding box center [250, 266] width 210 height 11
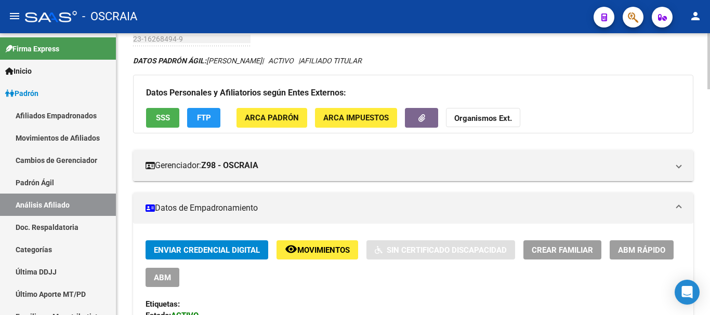
scroll to position [0, 0]
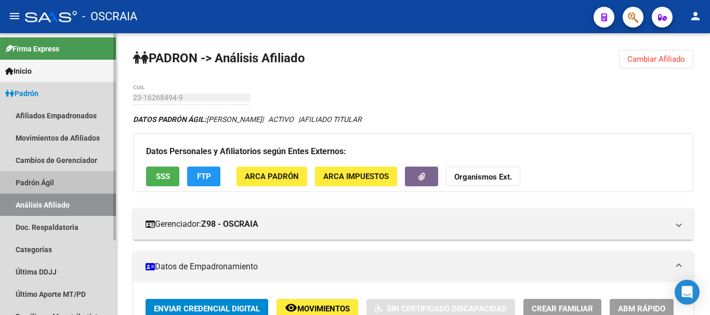
click at [55, 189] on link "Padrón Ágil" at bounding box center [58, 182] width 116 height 22
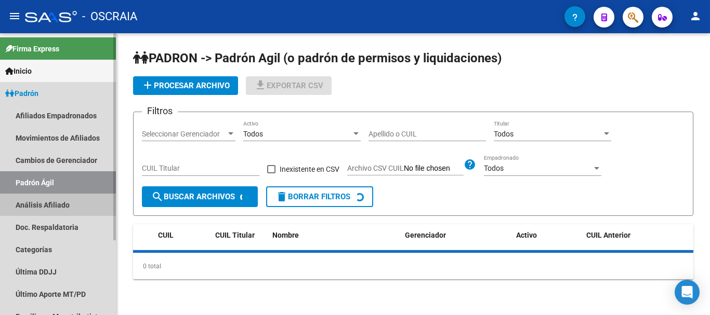
click at [51, 202] on link "Análisis Afiliado" at bounding box center [58, 205] width 116 height 22
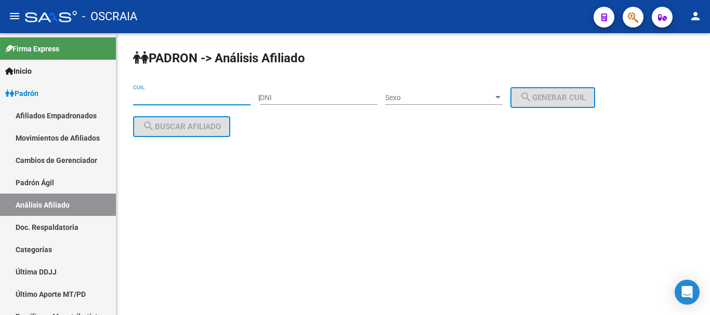
click at [194, 101] on input "CUIL" at bounding box center [191, 98] width 117 height 9
paste input "20-13354278-8"
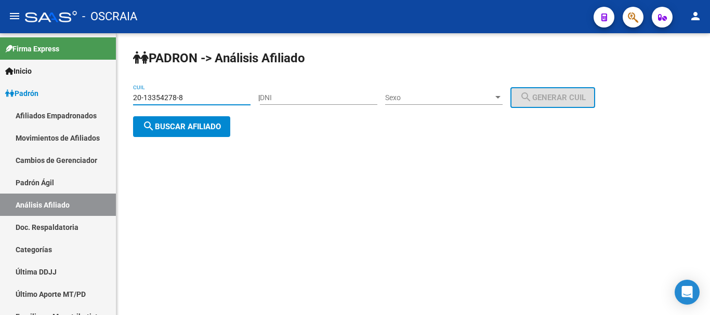
type input "20-13354278-8"
click at [210, 125] on span "search Buscar afiliado" at bounding box center [181, 126] width 78 height 9
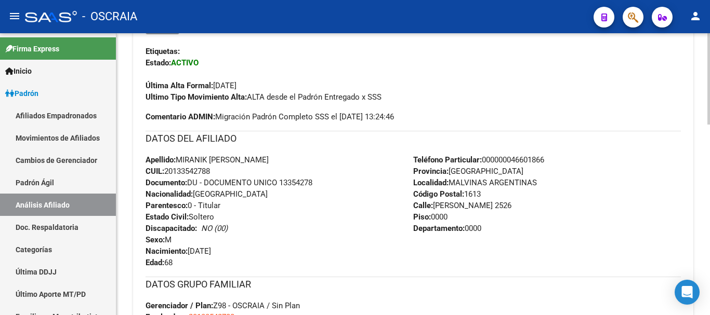
scroll to position [586, 0]
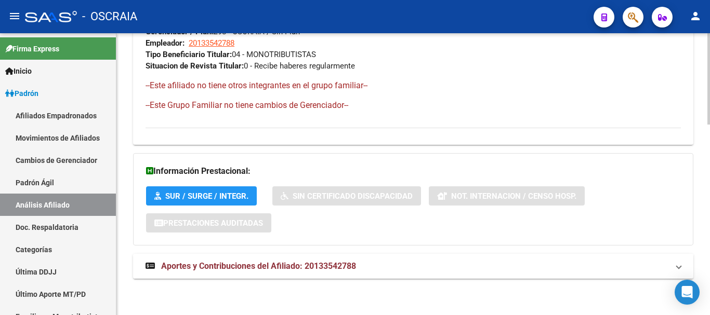
click at [220, 267] on span "Aportes y Contribuciones del Afiliado: 20133542788" at bounding box center [258, 266] width 195 height 10
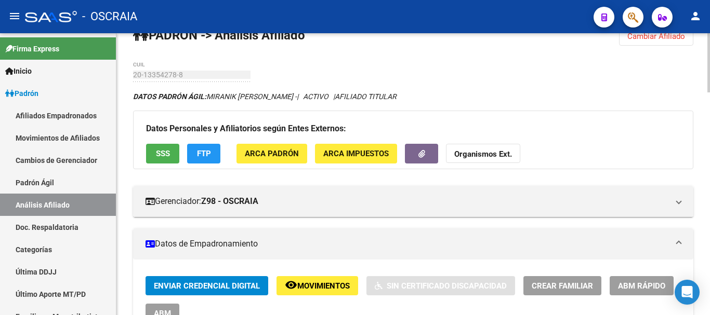
scroll to position [15, 0]
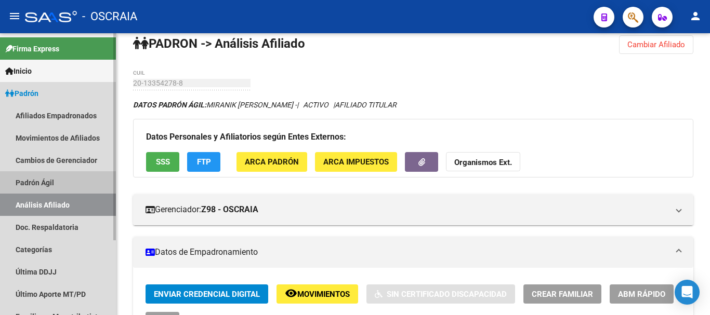
click at [55, 189] on link "Padrón Ágil" at bounding box center [58, 182] width 116 height 22
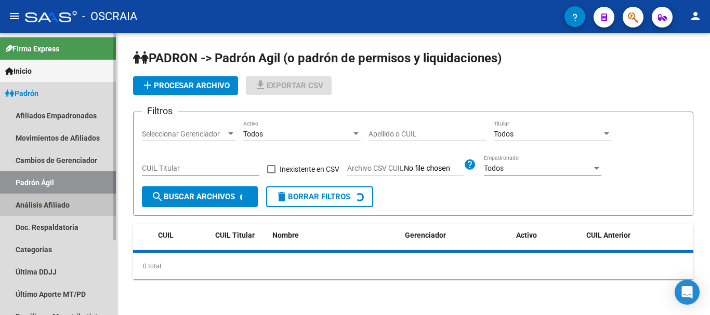
click at [56, 197] on link "Análisis Afiliado" at bounding box center [58, 205] width 116 height 22
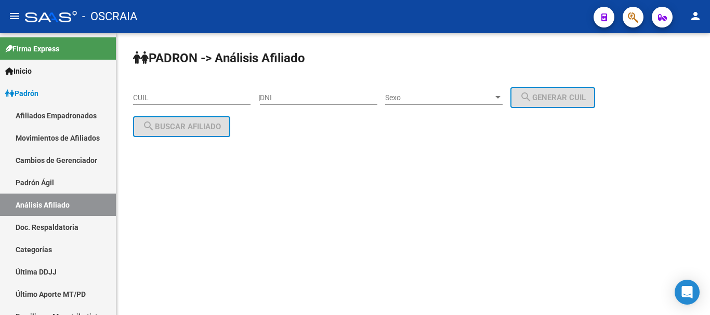
click at [177, 102] on input "CUIL" at bounding box center [191, 98] width 117 height 9
paste input "20-28441299-1"
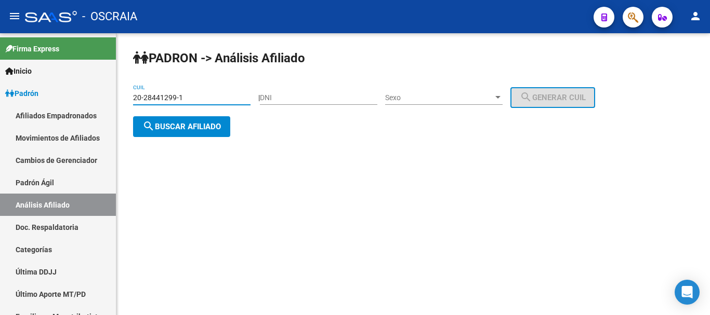
type input "20-28441299-1"
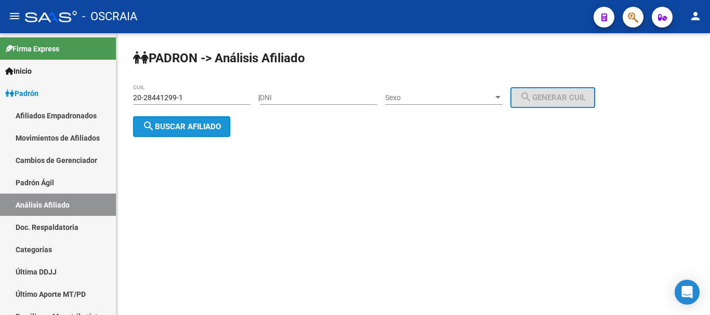
click at [205, 122] on span "search Buscar afiliado" at bounding box center [181, 126] width 78 height 9
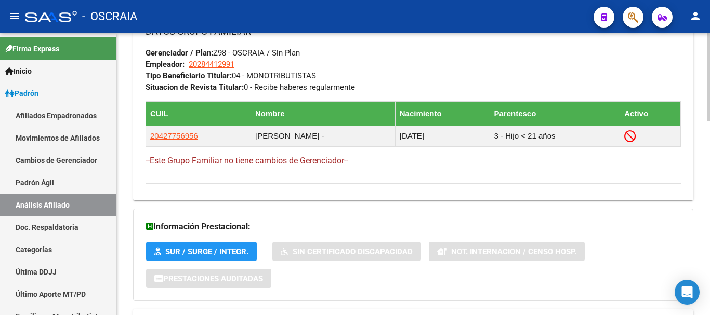
scroll to position [620, 0]
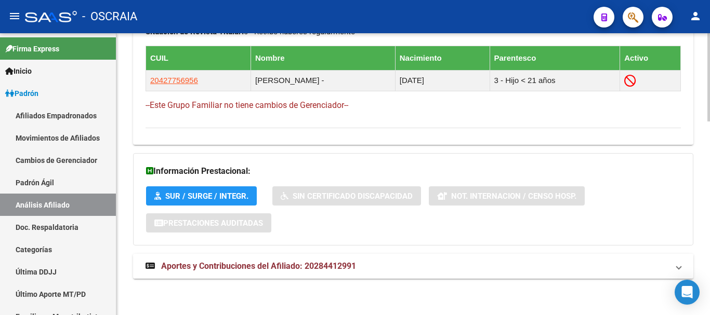
click at [216, 267] on span "Aportes y Contribuciones del Afiliado: 20284412991" at bounding box center [258, 266] width 195 height 10
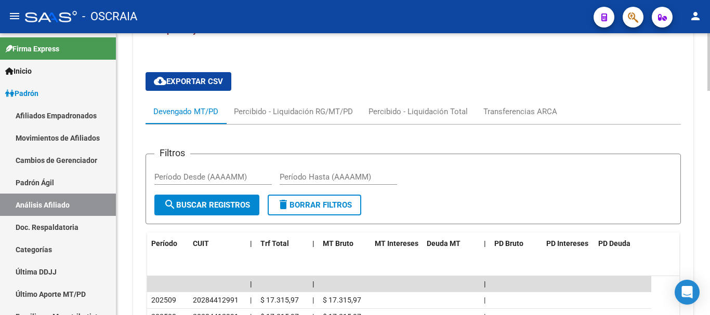
scroll to position [984, 0]
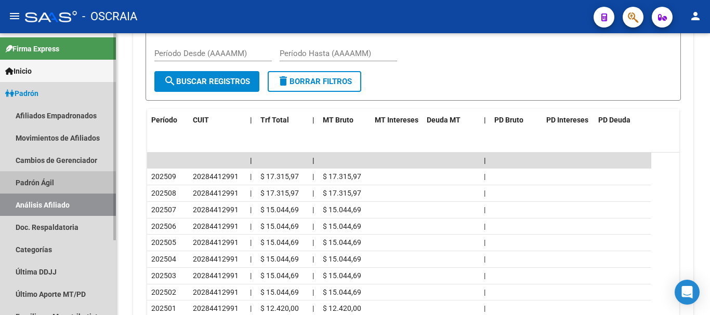
click at [35, 179] on link "Padrón Ágil" at bounding box center [58, 182] width 116 height 22
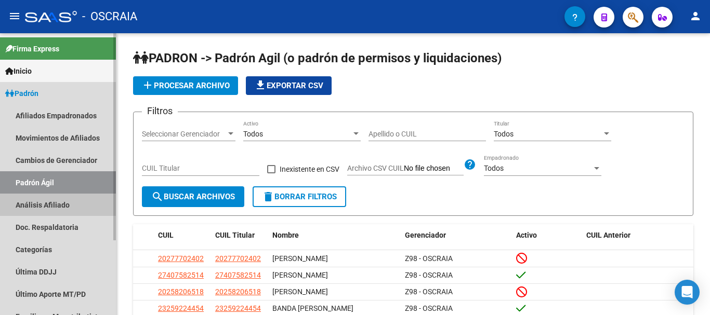
click at [41, 206] on link "Análisis Afiliado" at bounding box center [58, 205] width 116 height 22
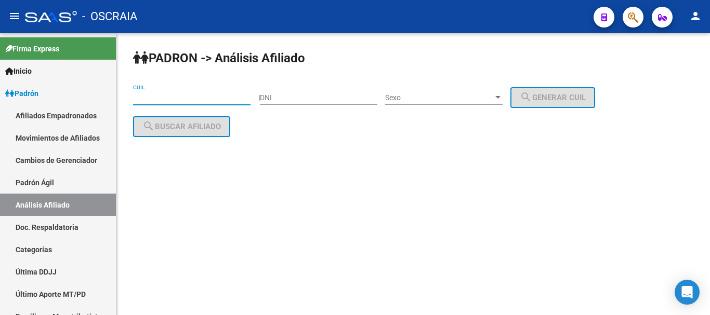
click at [172, 96] on input "CUIL" at bounding box center [191, 98] width 117 height 9
paste input "20-18043284-2"
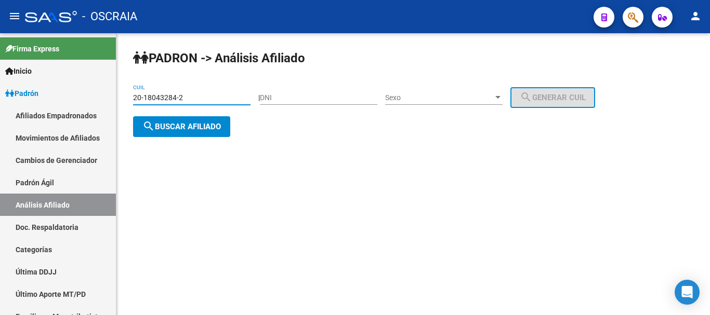
type input "20-18043284-2"
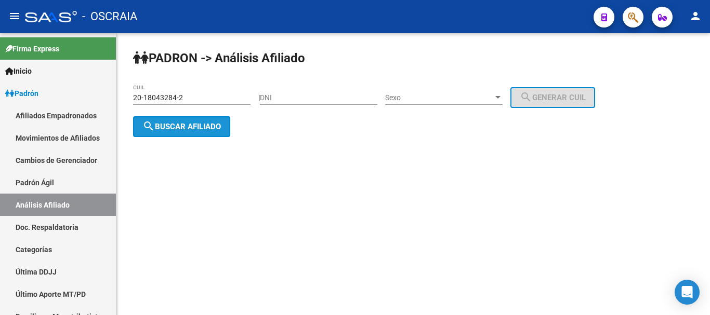
click at [193, 124] on span "search Buscar afiliado" at bounding box center [181, 126] width 78 height 9
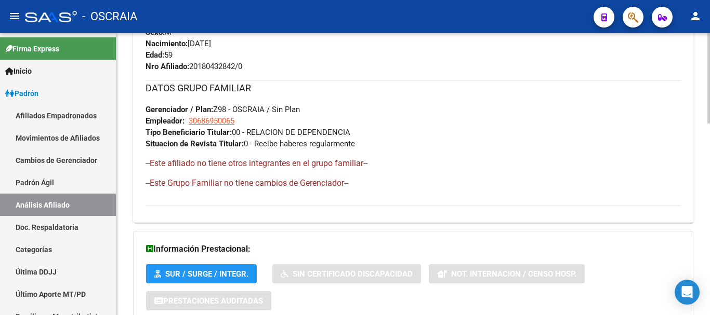
scroll to position [598, 0]
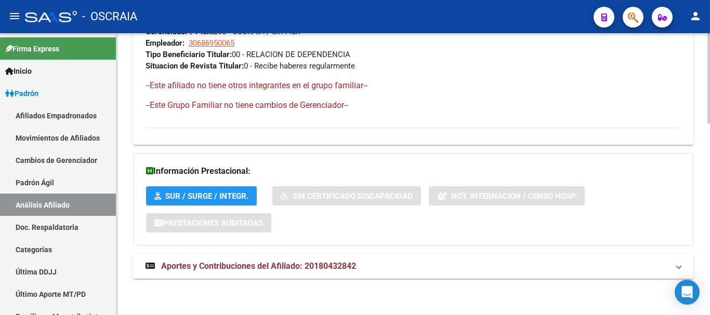
click at [272, 261] on span "Aportes y Contribuciones del Afiliado: 20180432842" at bounding box center [258, 266] width 195 height 10
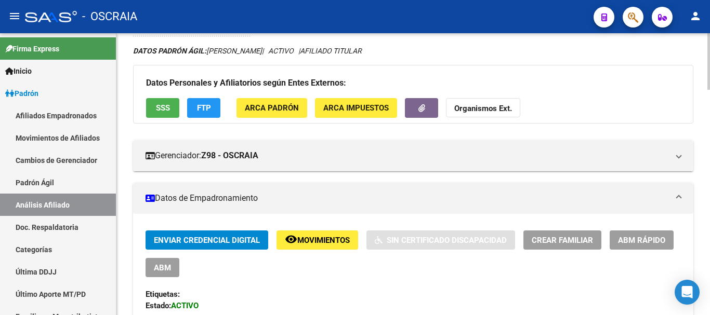
scroll to position [156, 0]
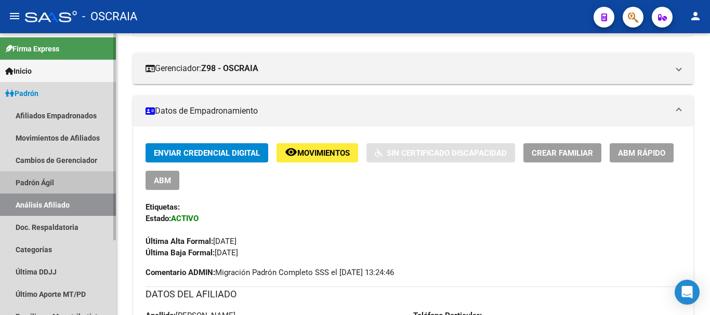
click at [47, 184] on link "Padrón Ágil" at bounding box center [58, 182] width 116 height 22
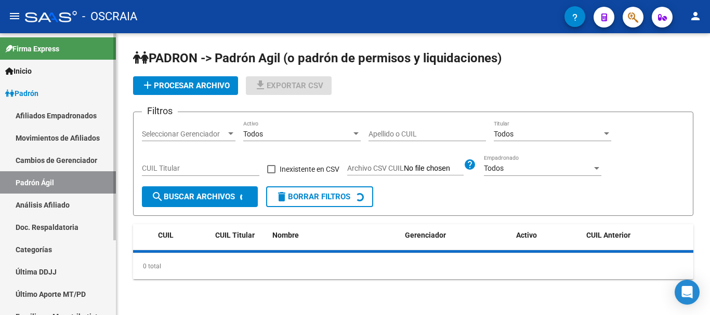
click at [46, 202] on link "Análisis Afiliado" at bounding box center [58, 205] width 116 height 22
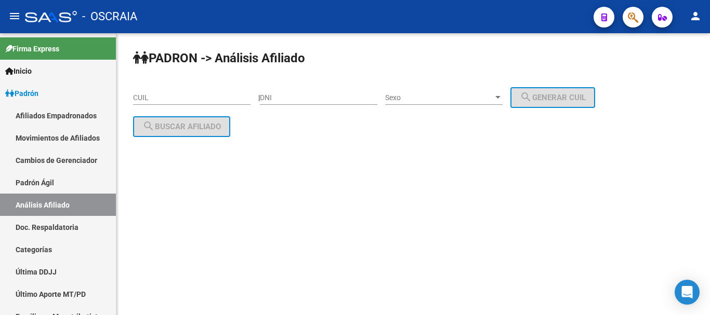
click at [185, 91] on div "CUIL" at bounding box center [191, 94] width 117 height 21
click at [180, 96] on input "CUIL" at bounding box center [191, 98] width 117 height 9
paste input "27-17694588-0"
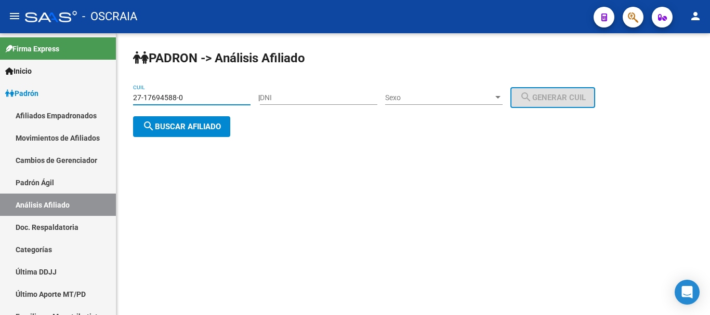
type input "27-17694588-0"
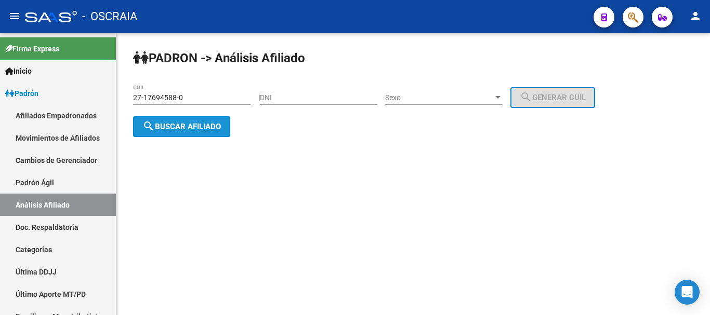
click at [204, 129] on span "search Buscar afiliado" at bounding box center [181, 126] width 78 height 9
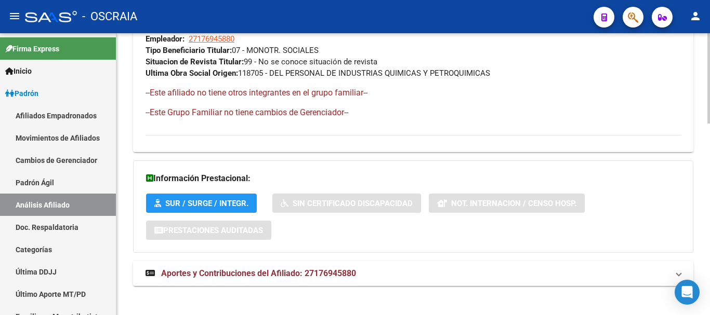
scroll to position [598, 0]
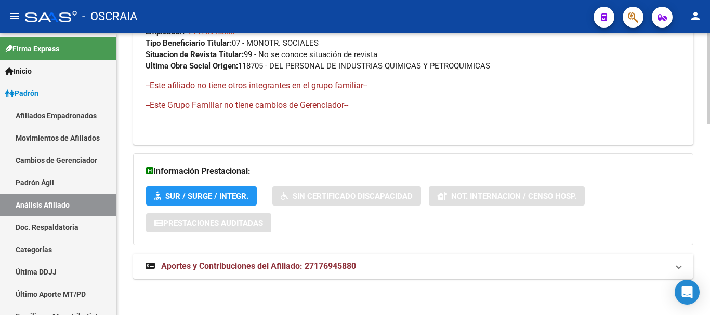
click at [237, 267] on span "Aportes y Contribuciones del Afiliado: 27176945880" at bounding box center [258, 266] width 195 height 10
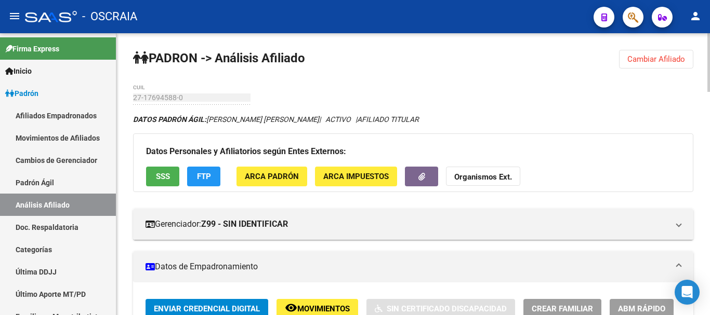
scroll to position [0, 0]
